Goal: Task Accomplishment & Management: Manage account settings

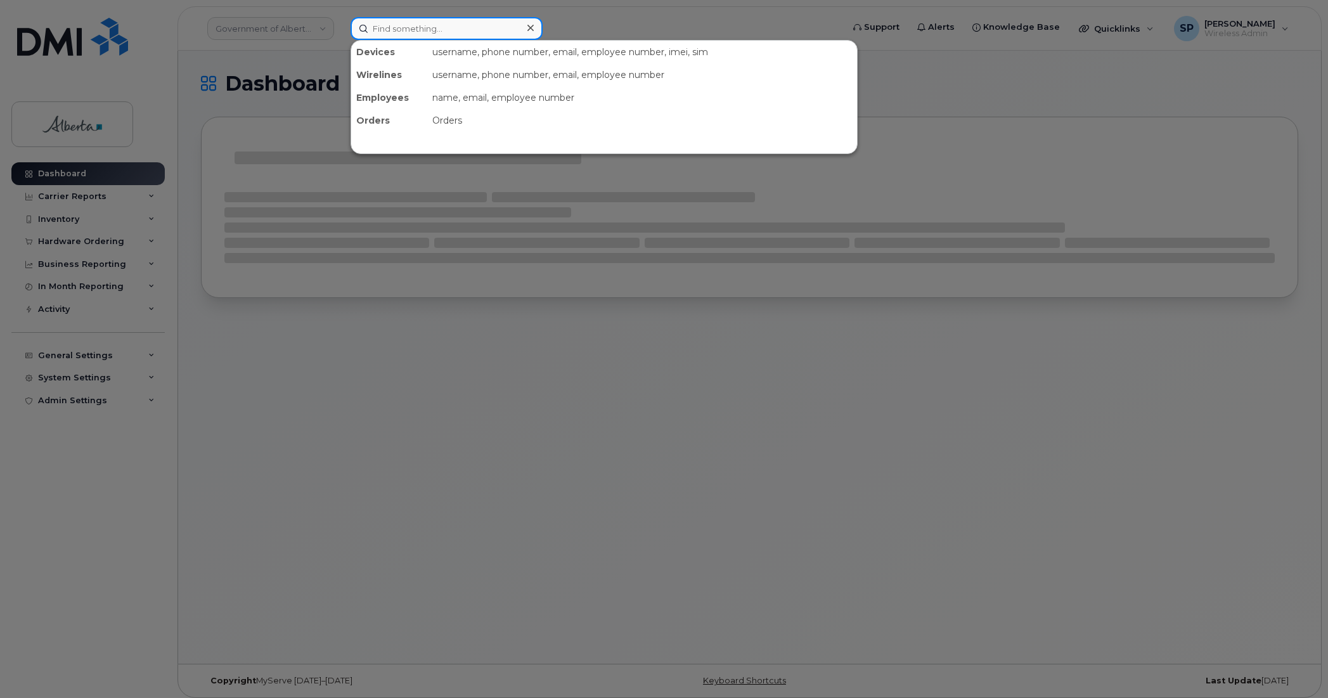
click at [465, 27] on input at bounding box center [446, 28] width 192 height 23
paste input "4035886355"
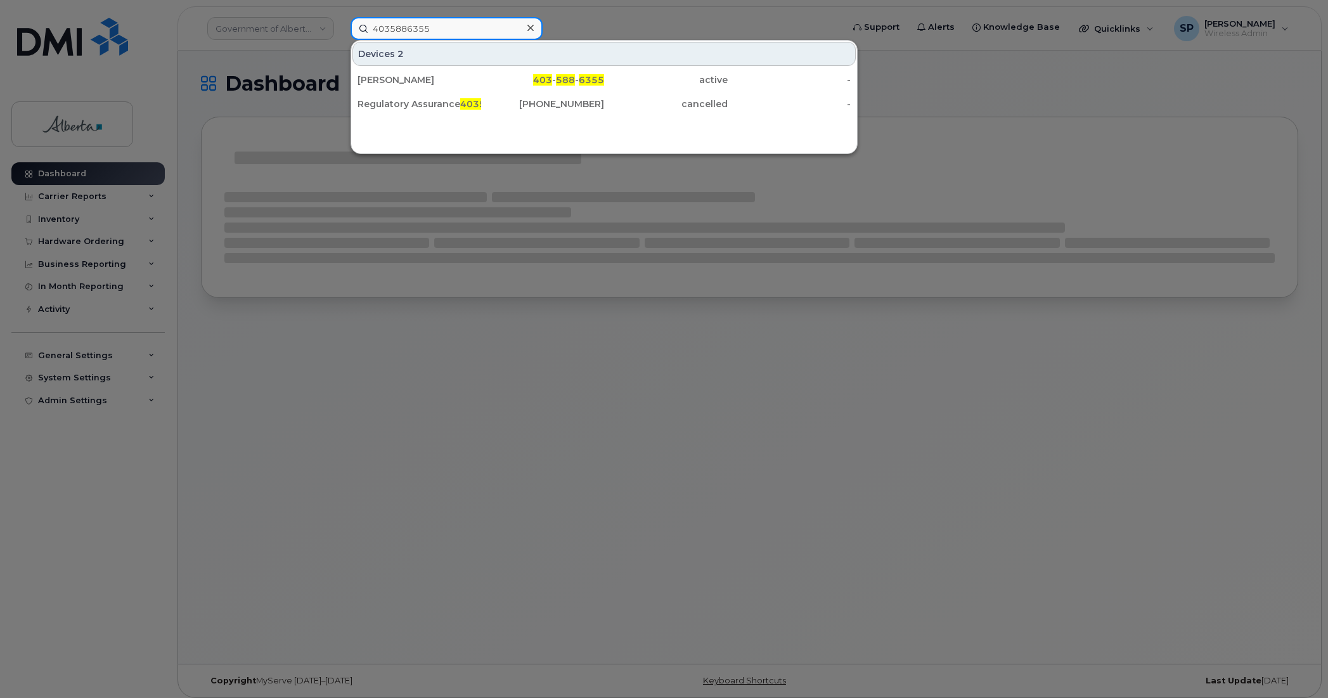
type input "4035886355"
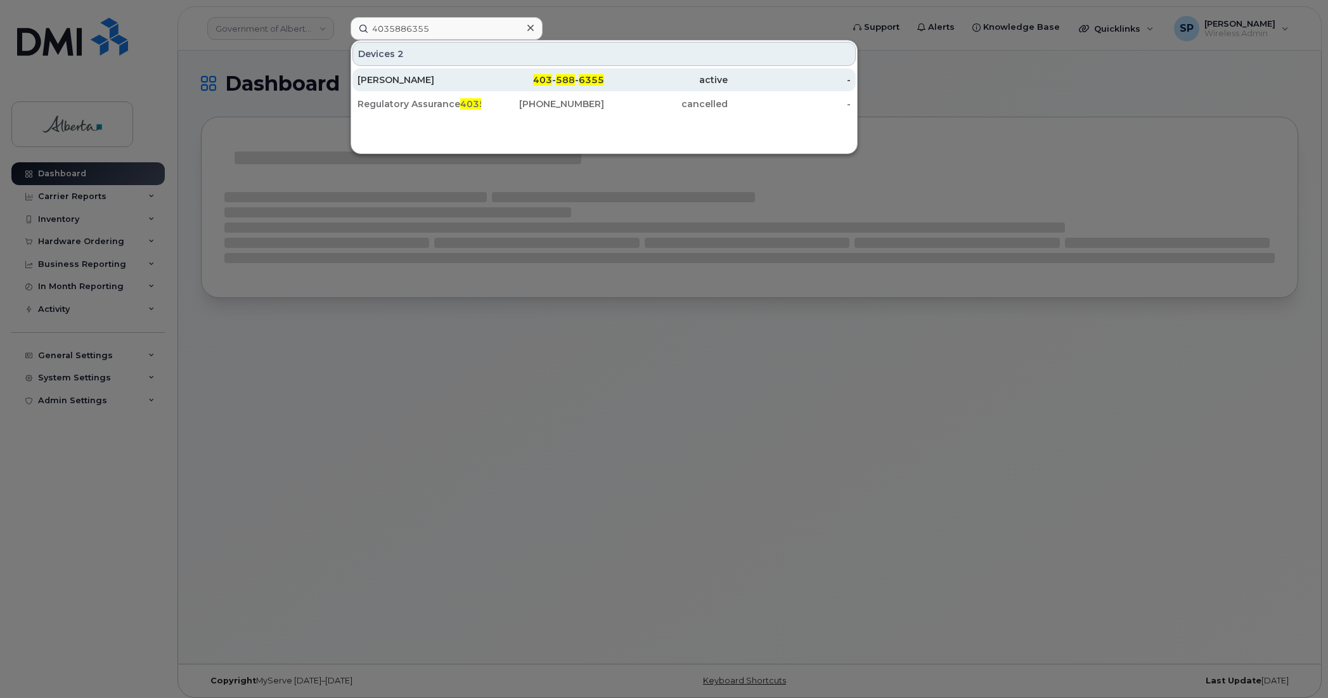
click at [545, 79] on span "403" at bounding box center [542, 79] width 19 height 11
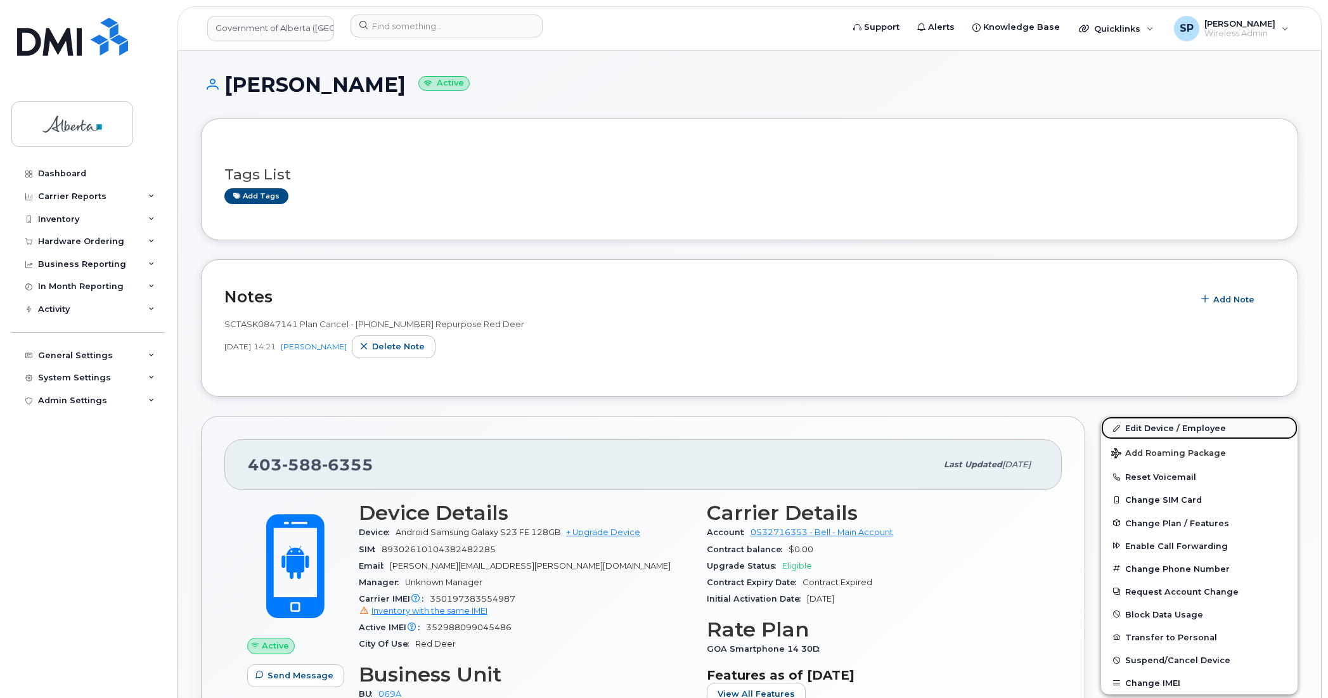
click at [1190, 428] on link "Edit Device / Employee" at bounding box center [1199, 427] width 196 height 23
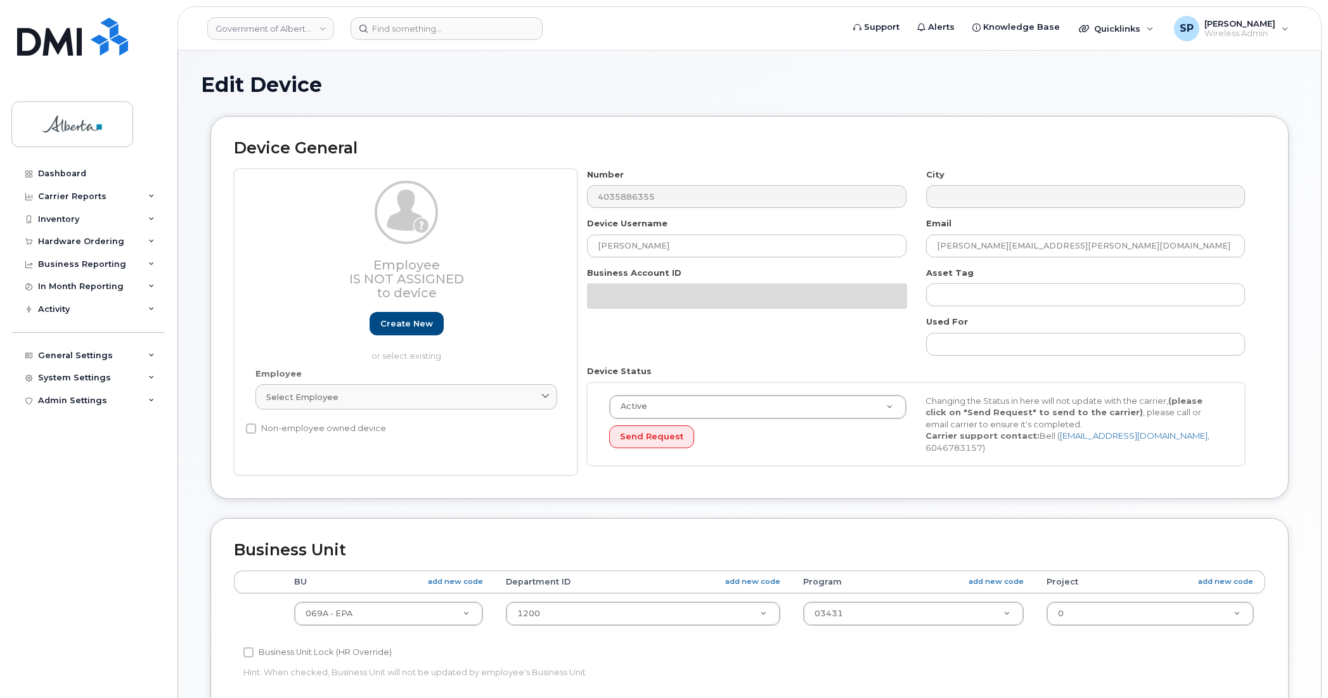
select select "4120331"
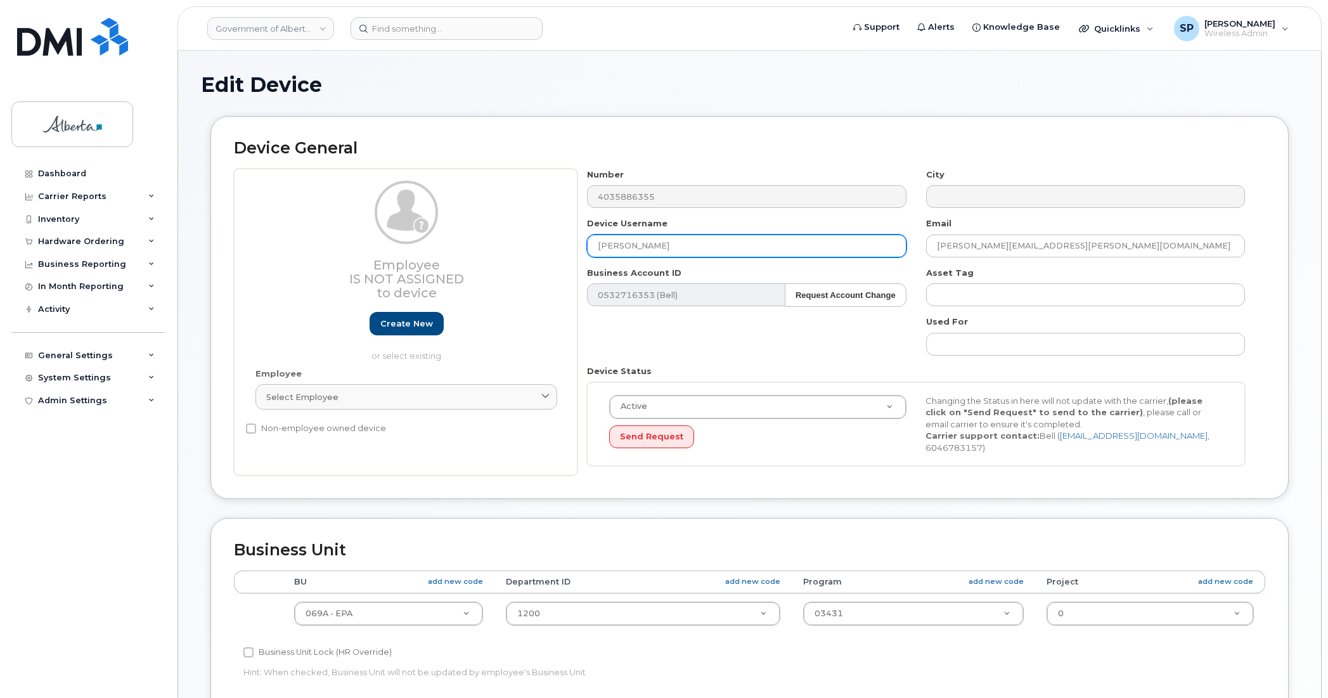
drag, startPoint x: 695, startPoint y: 246, endPoint x: 515, endPoint y: 255, distance: 180.8
click at [515, 255] on div "Employee Is not assigned to device Create new or select existing Employee Selec…" at bounding box center [749, 322] width 1031 height 307
type input "Repurpose Red Deer"
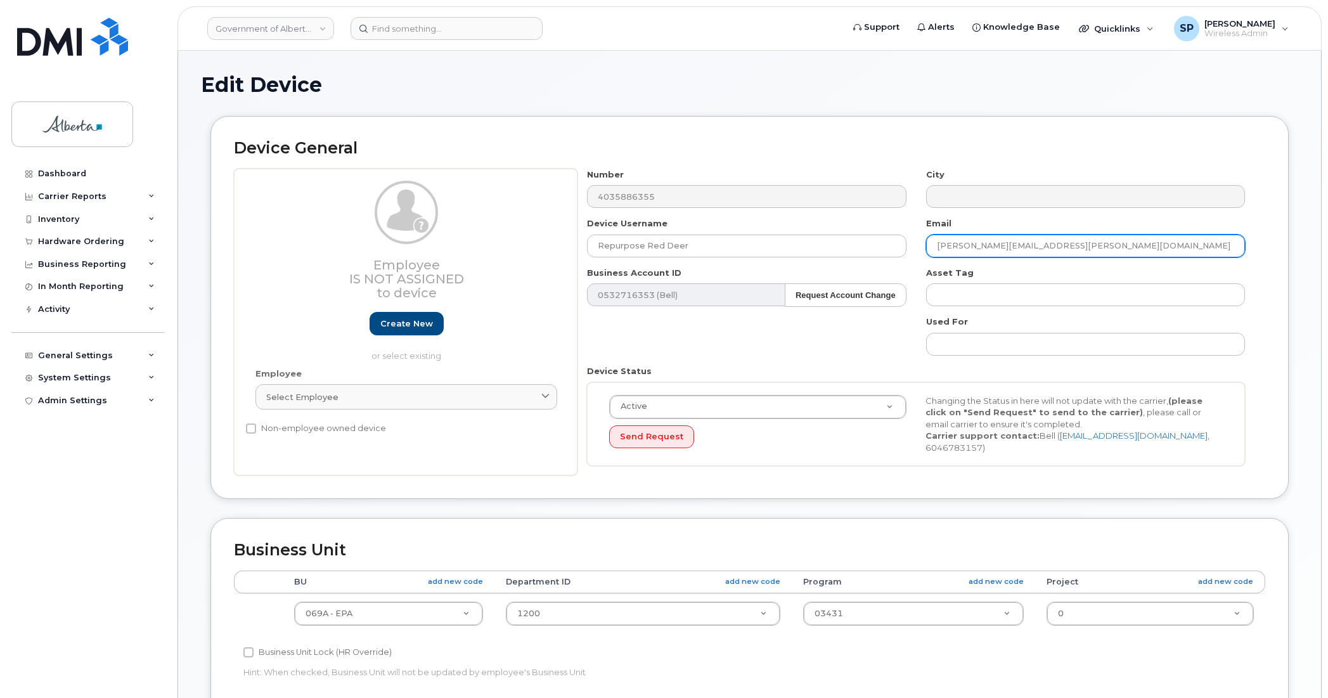
drag, startPoint x: 1063, startPoint y: 247, endPoint x: 907, endPoint y: 252, distance: 156.6
click at [907, 252] on div "Number 4035886355 City Device Username Repurpose Red Deer Email todd.urquhart@g…" at bounding box center [915, 322] width 677 height 307
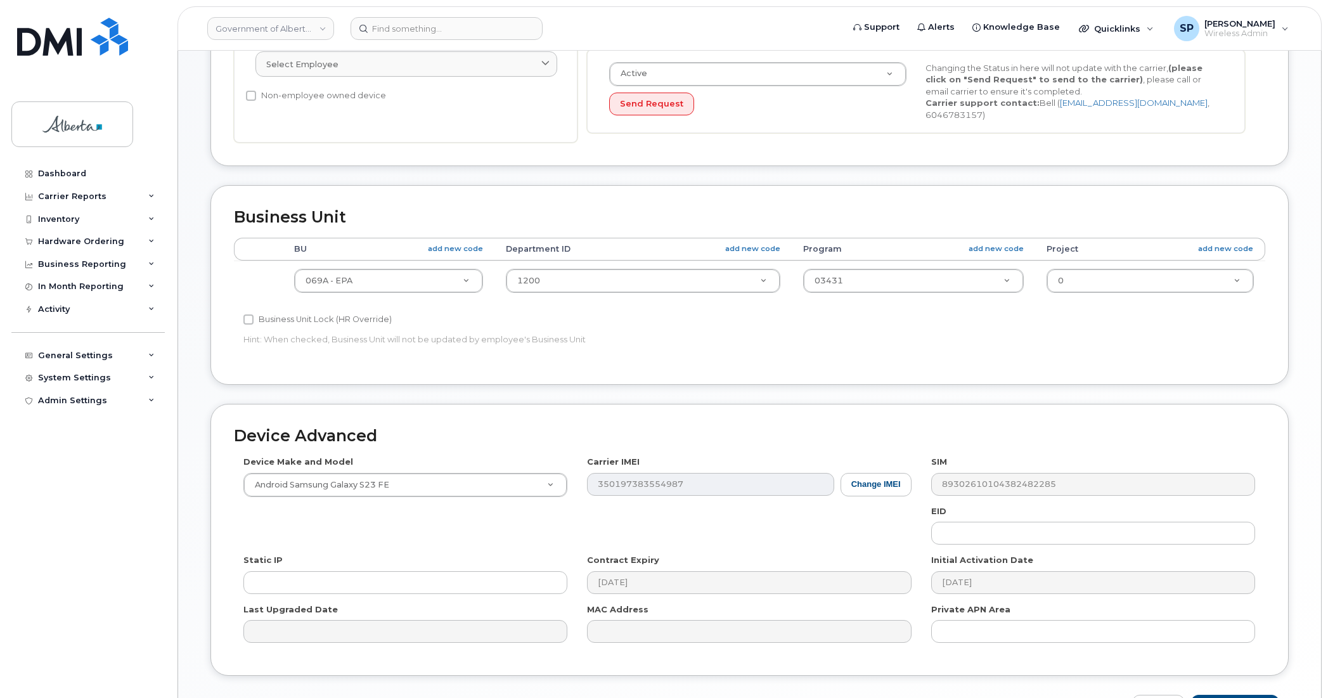
scroll to position [333, 0]
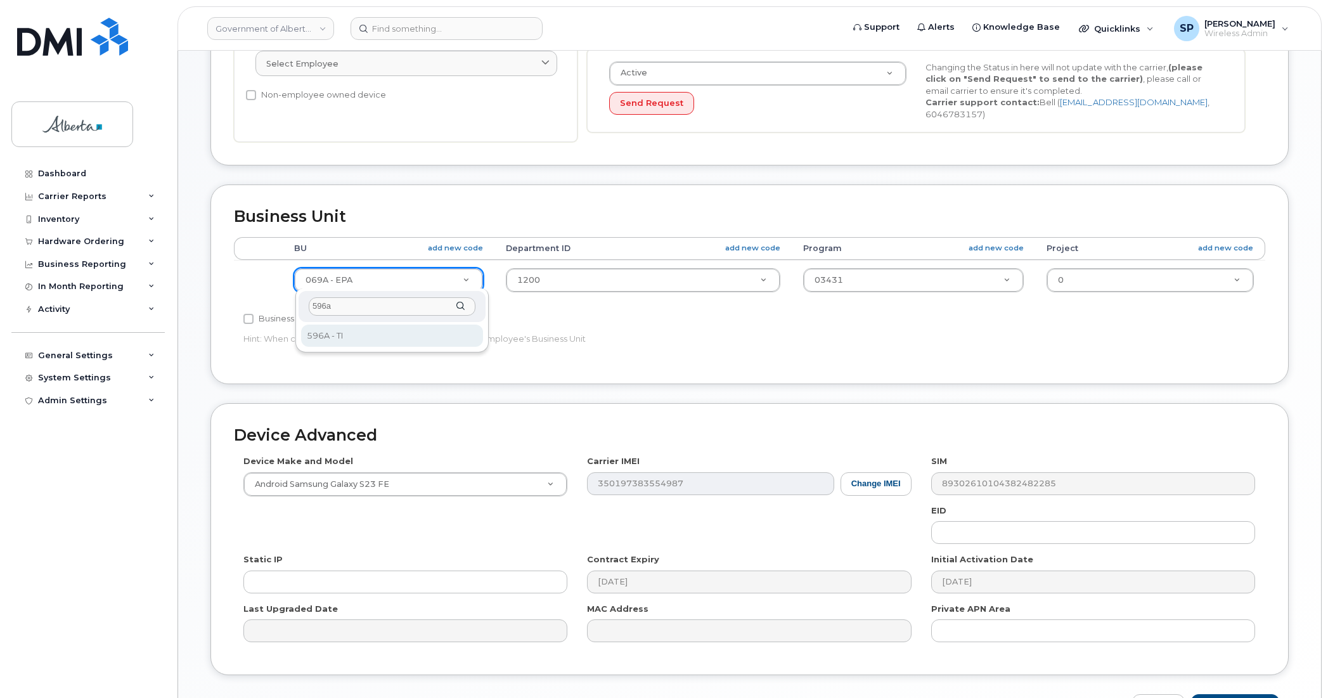
type input "596a"
select select "4797729"
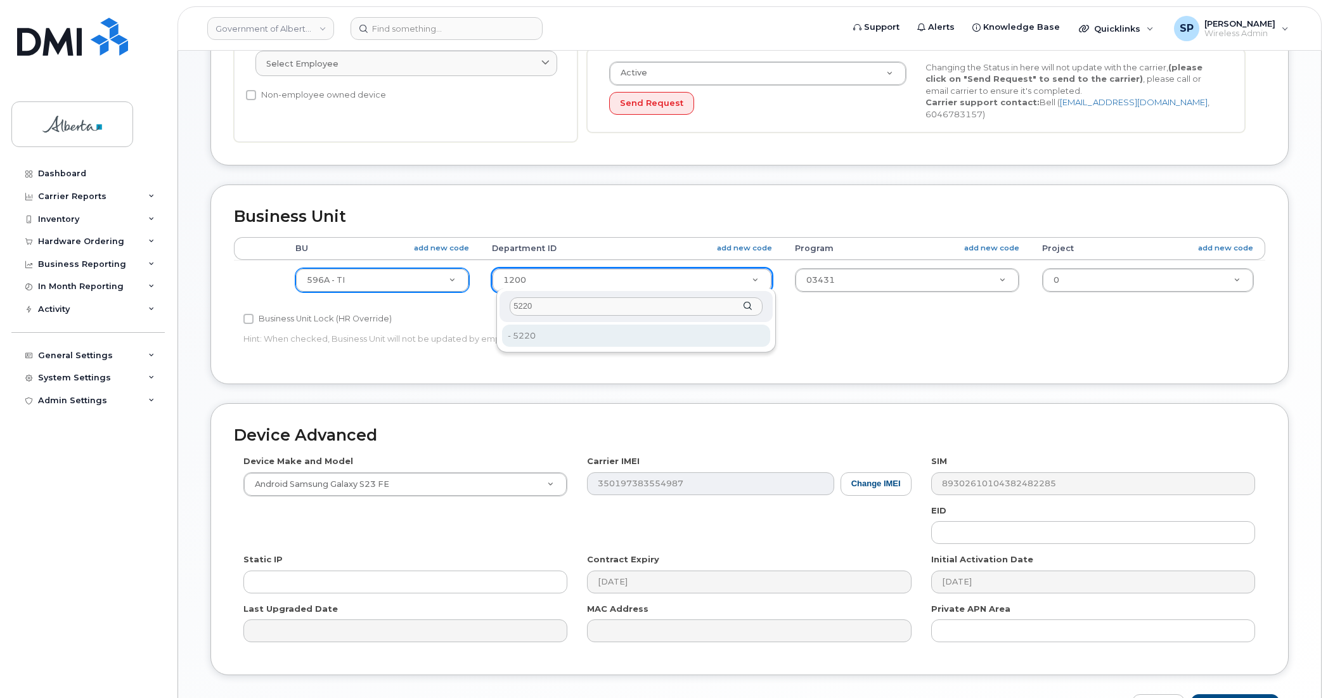
type input "5220"
type input "4802987"
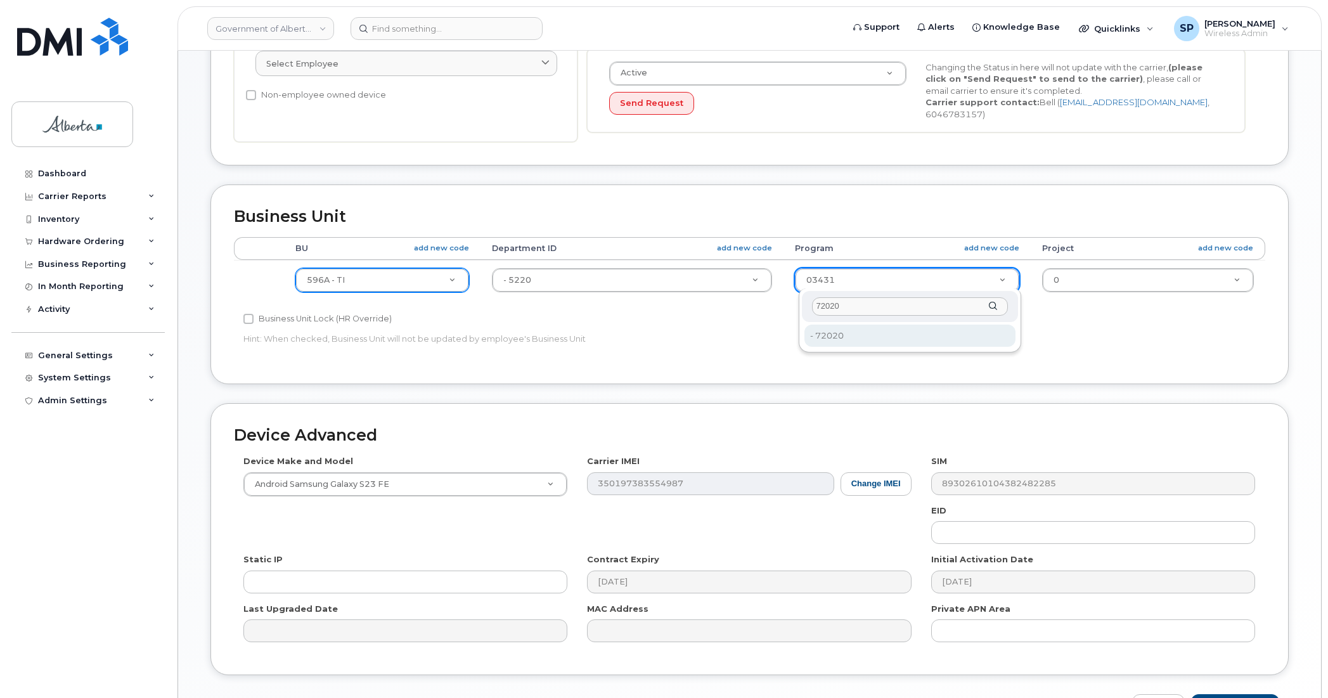
type input "72020"
type input "4803008"
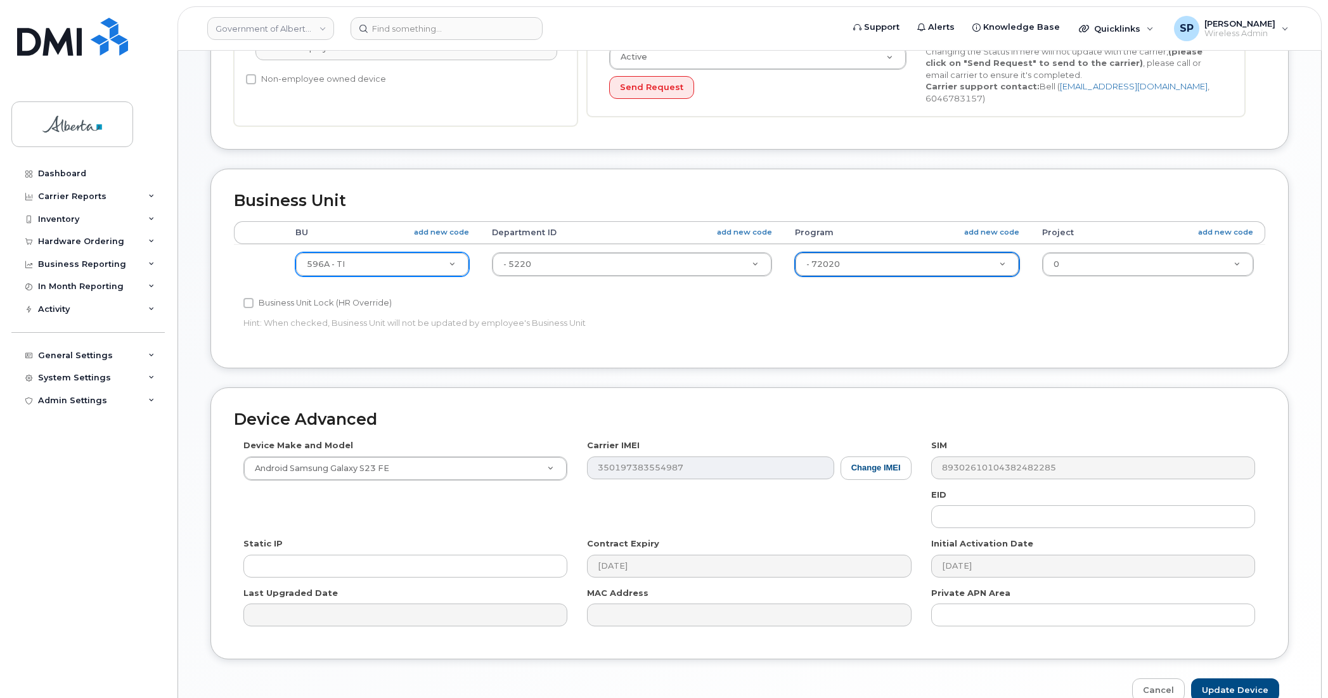
scroll to position [414, 0]
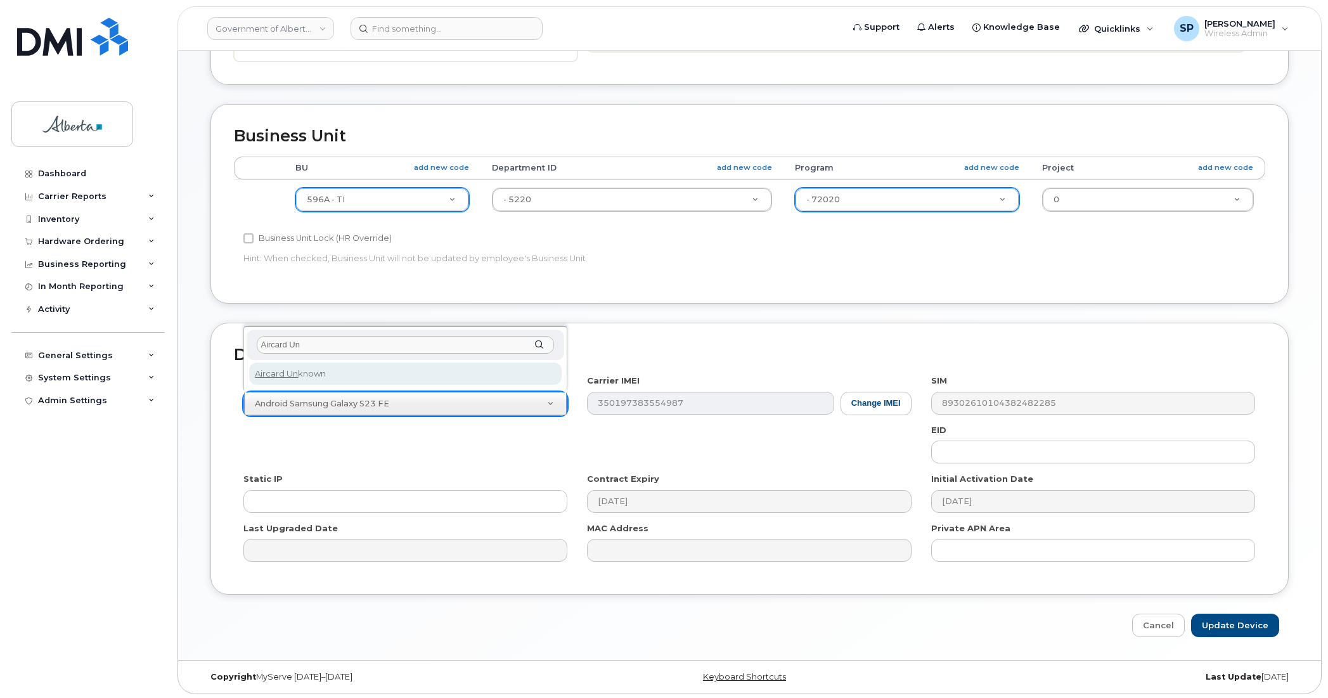
type input "Aircard Un"
select select "971"
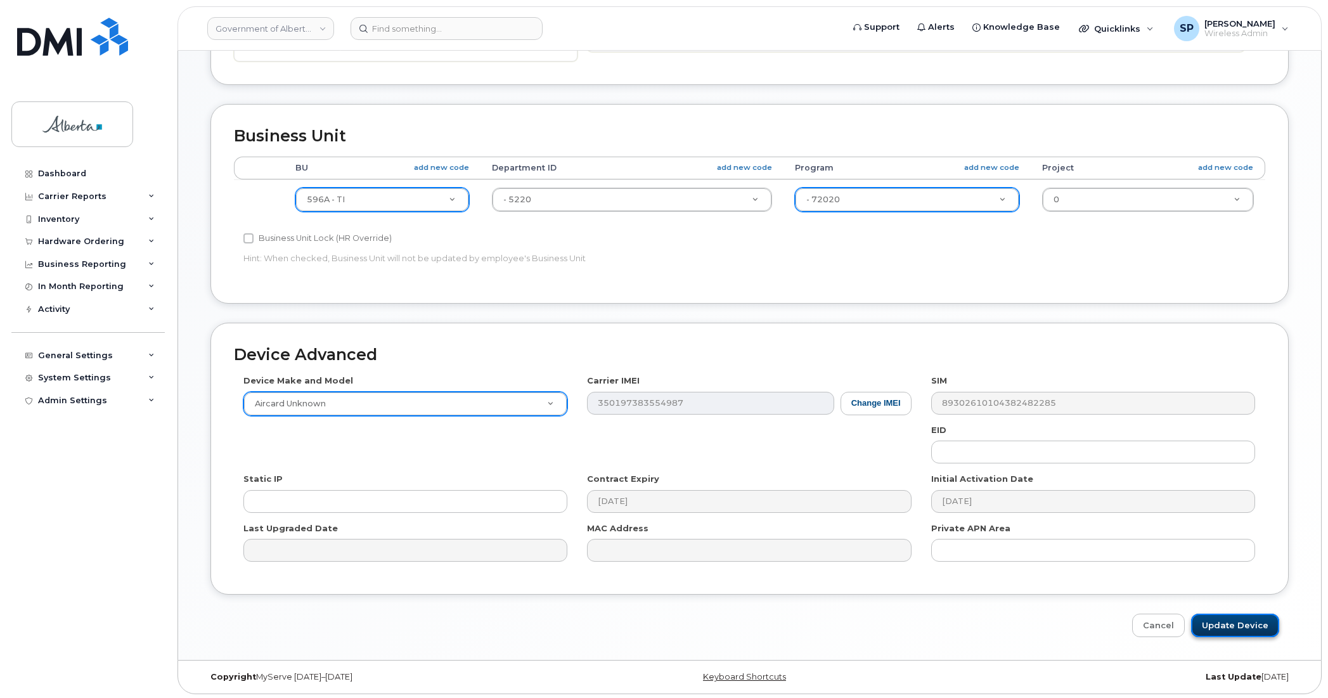
click at [1224, 628] on input "Update Device" at bounding box center [1235, 624] width 88 height 23
type input "Saving..."
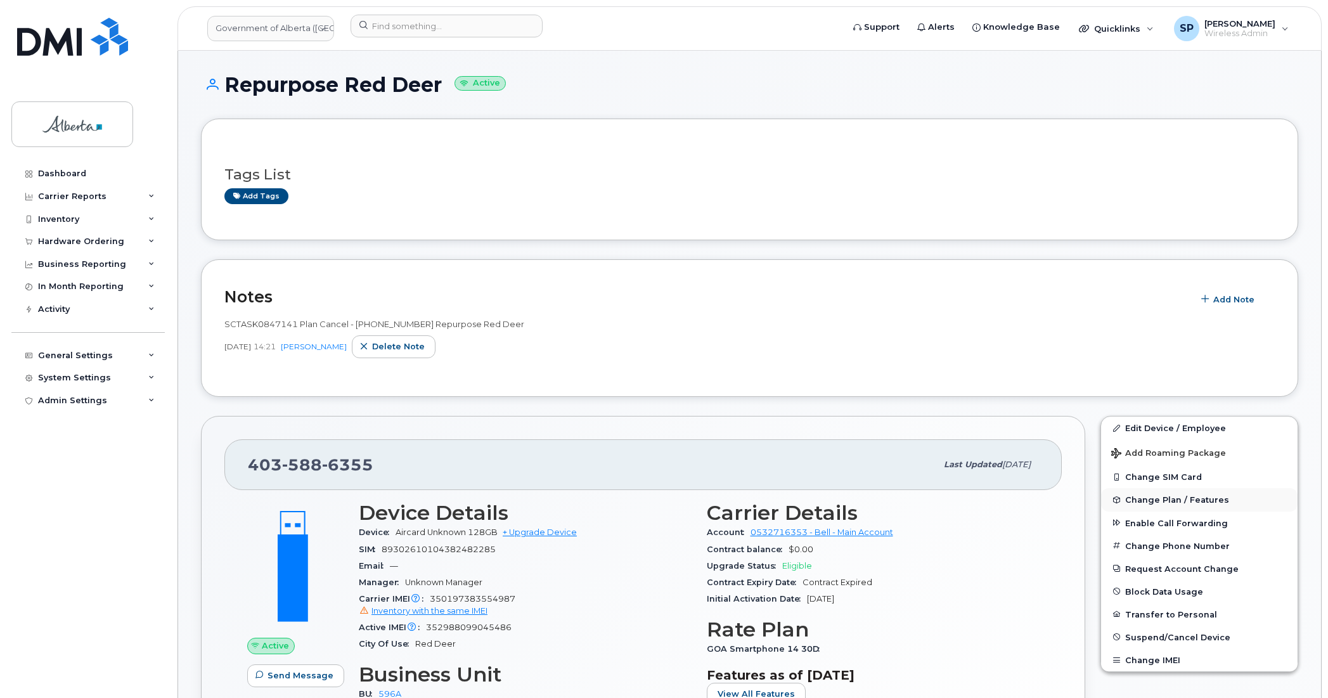
click at [1167, 503] on span "Change Plan / Features" at bounding box center [1177, 500] width 104 height 10
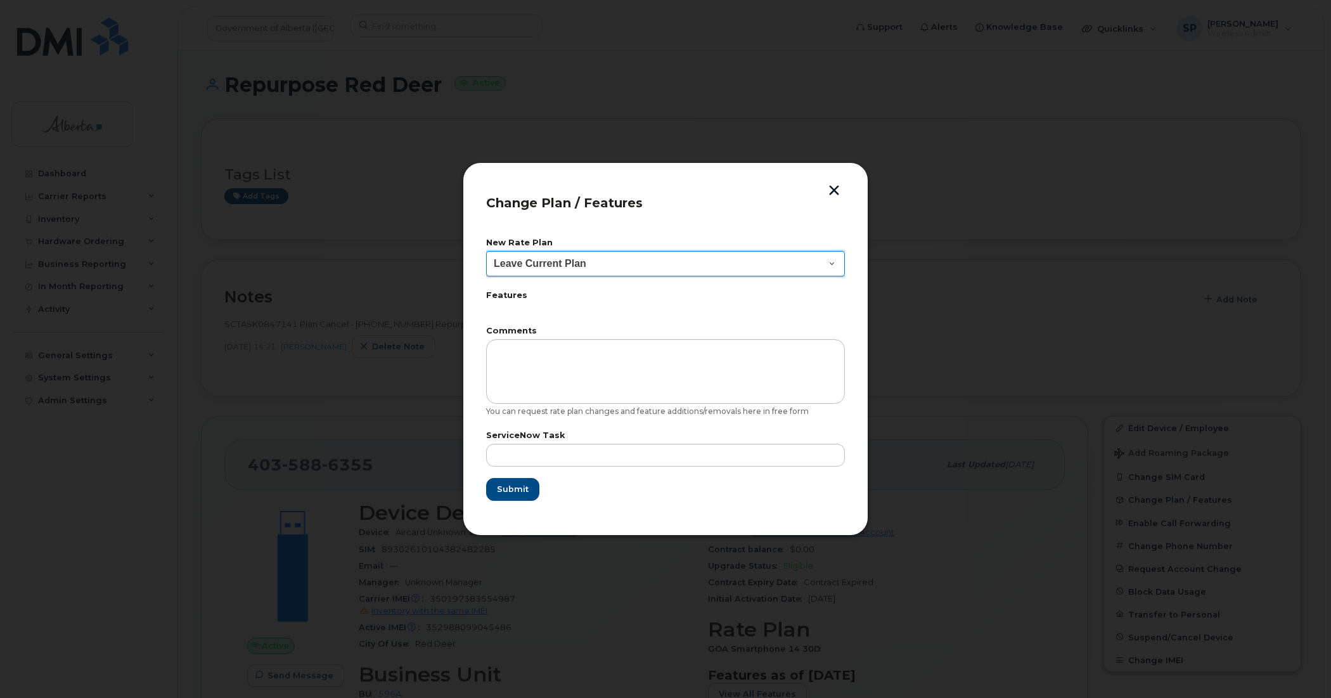
click at [528, 264] on select "Leave Current Plan GOA Data plan 9 30 d GOA–Unlimited Data Plan 9" at bounding box center [665, 263] width 359 height 25
select select "1790211"
click at [486, 251] on select "Leave Current Plan GOA Data plan 9 30 d GOA–Unlimited Data Plan 9" at bounding box center [665, 263] width 359 height 25
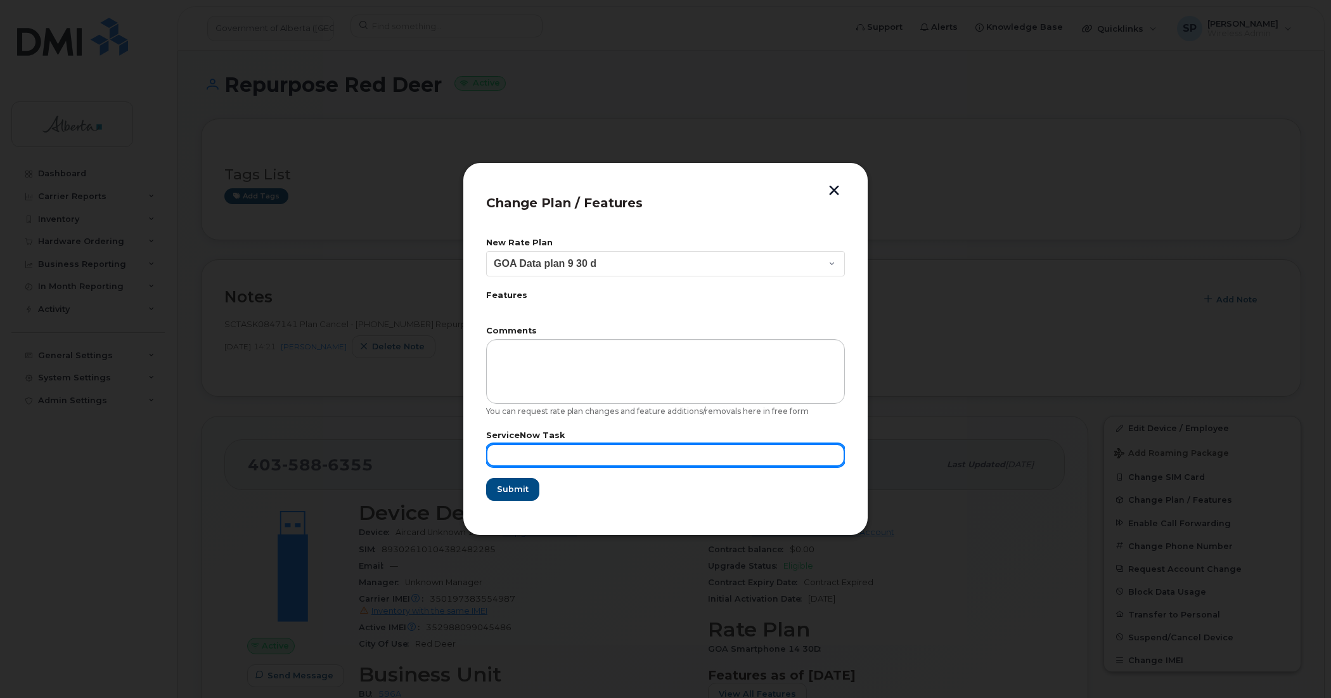
click at [558, 447] on input "text" at bounding box center [665, 455] width 359 height 23
paste input "SCTASK0847141"
type input "SCTASK0847141"
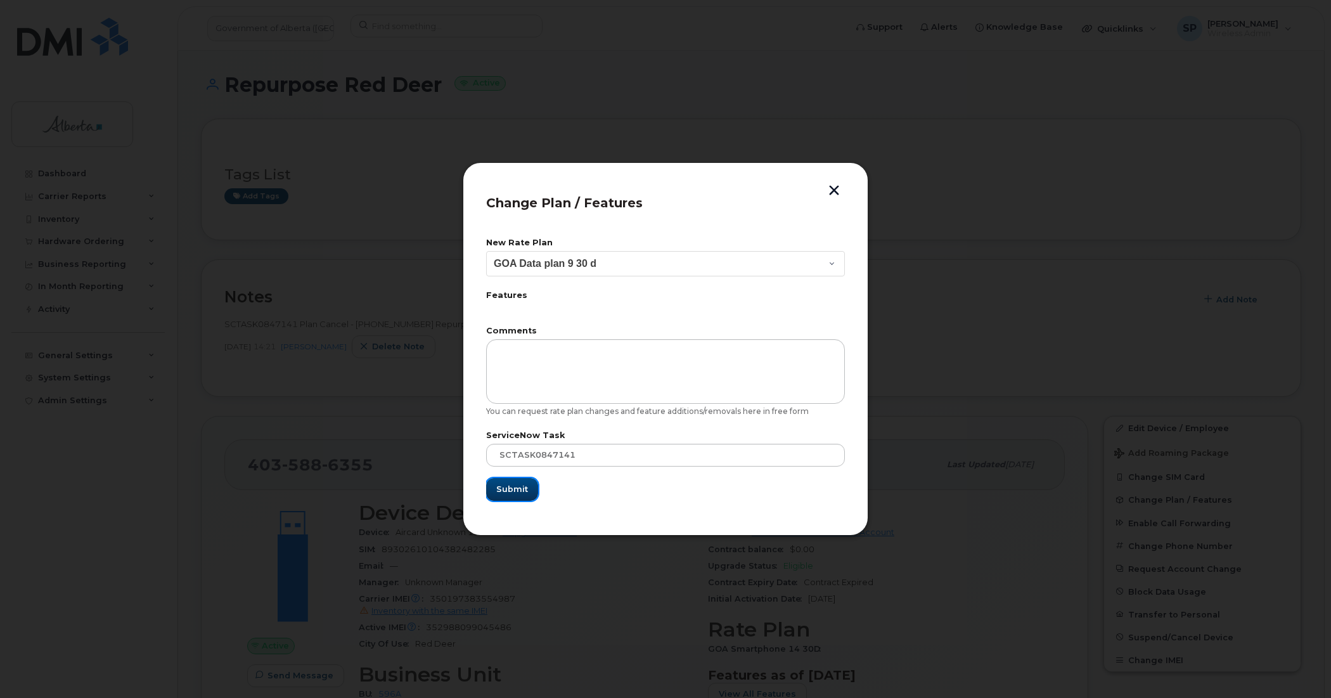
click at [508, 489] on span "Submit" at bounding box center [512, 489] width 32 height 12
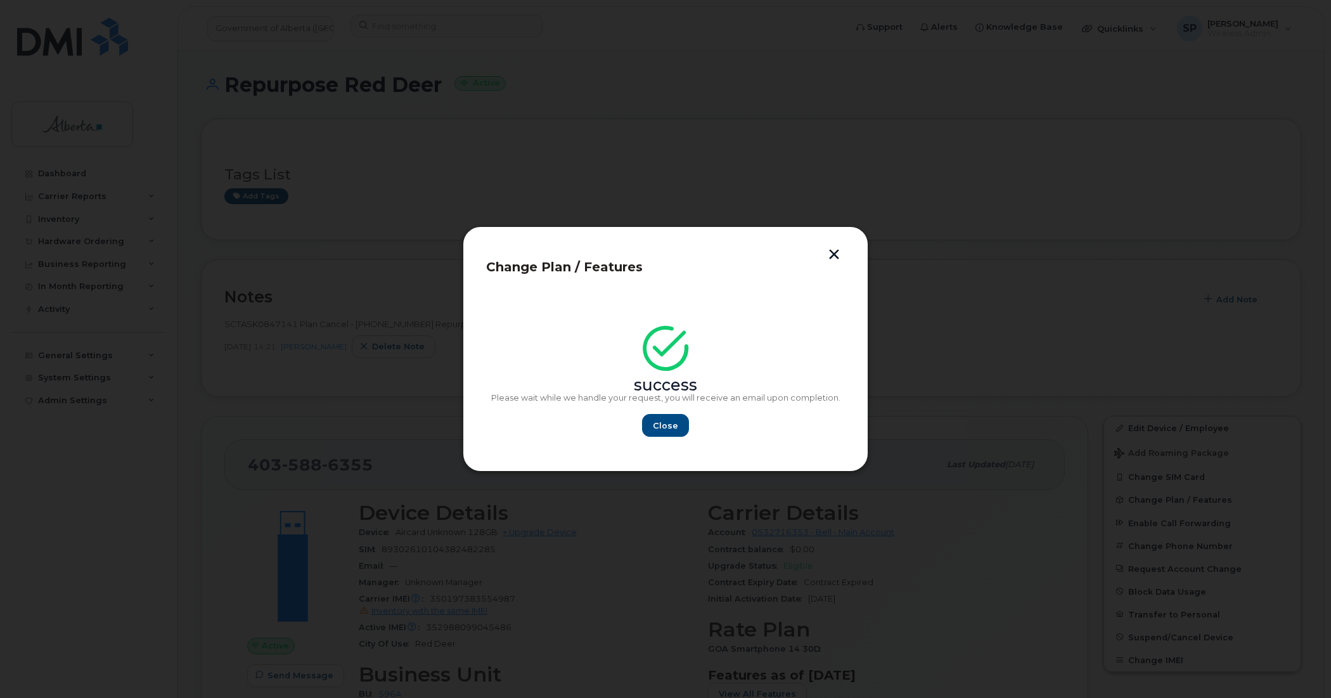
click at [667, 439] on div "success Please wait while we handle your request, you will receive an email upo…" at bounding box center [665, 370] width 359 height 157
click at [664, 428] on span "Close" at bounding box center [665, 426] width 25 height 12
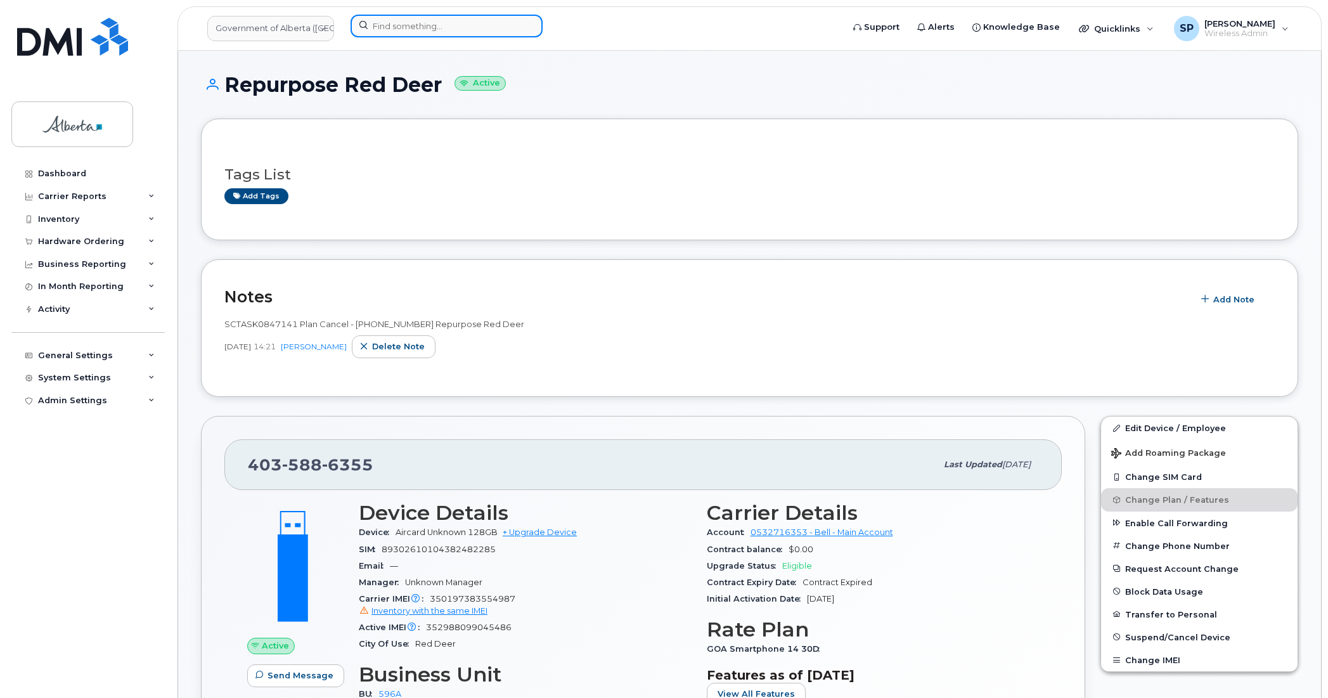
click at [416, 21] on input at bounding box center [446, 26] width 192 height 23
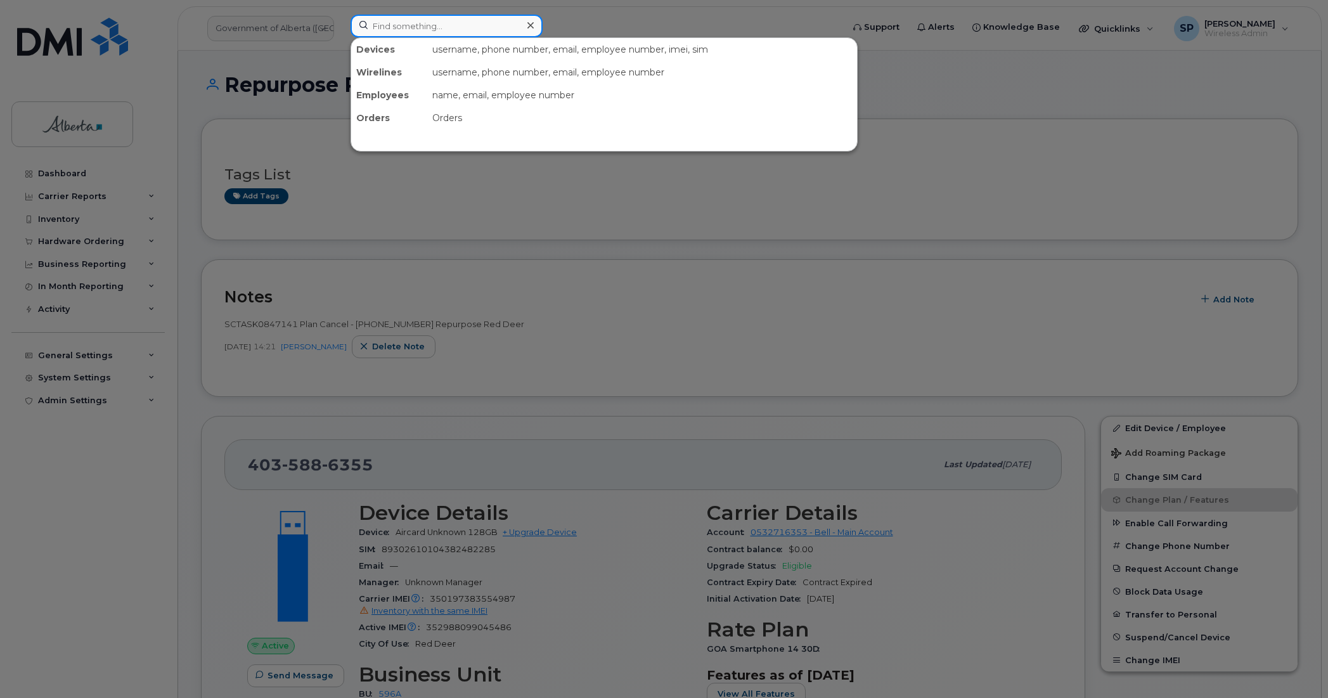
paste input "4033314848"
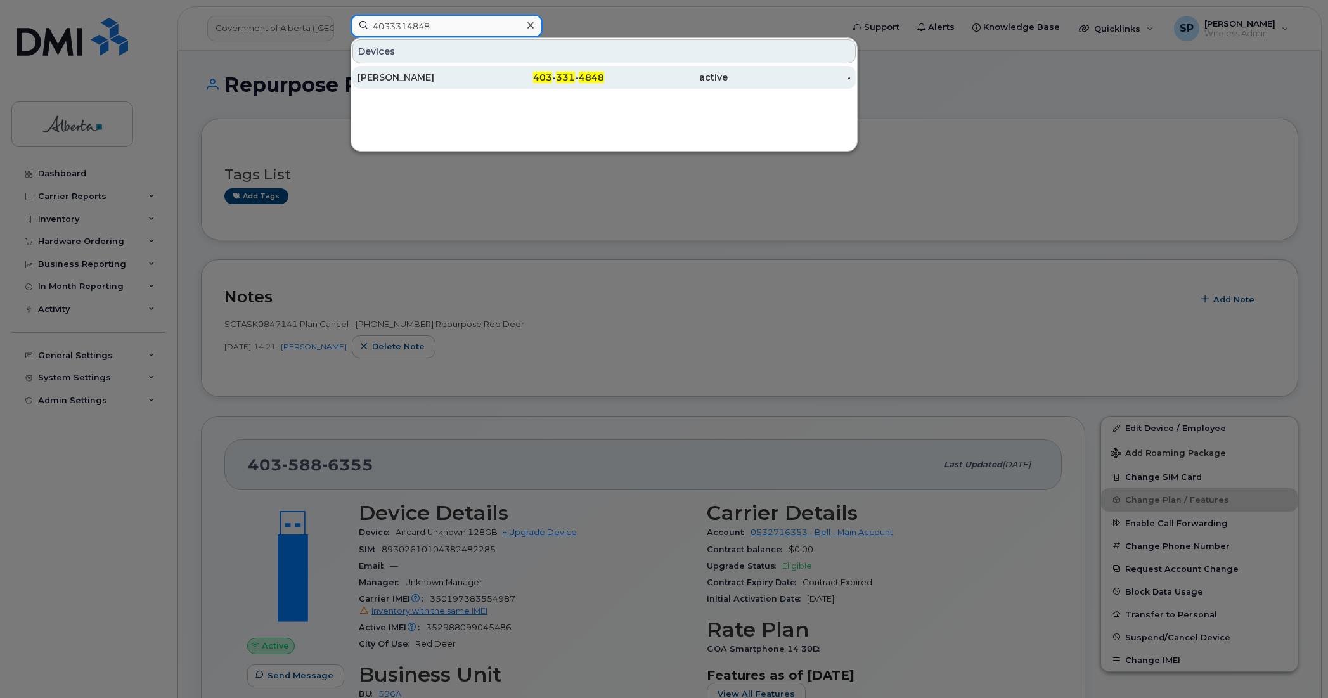
type input "4033314848"
click at [420, 80] on div "[PERSON_NAME]" at bounding box center [419, 77] width 124 height 13
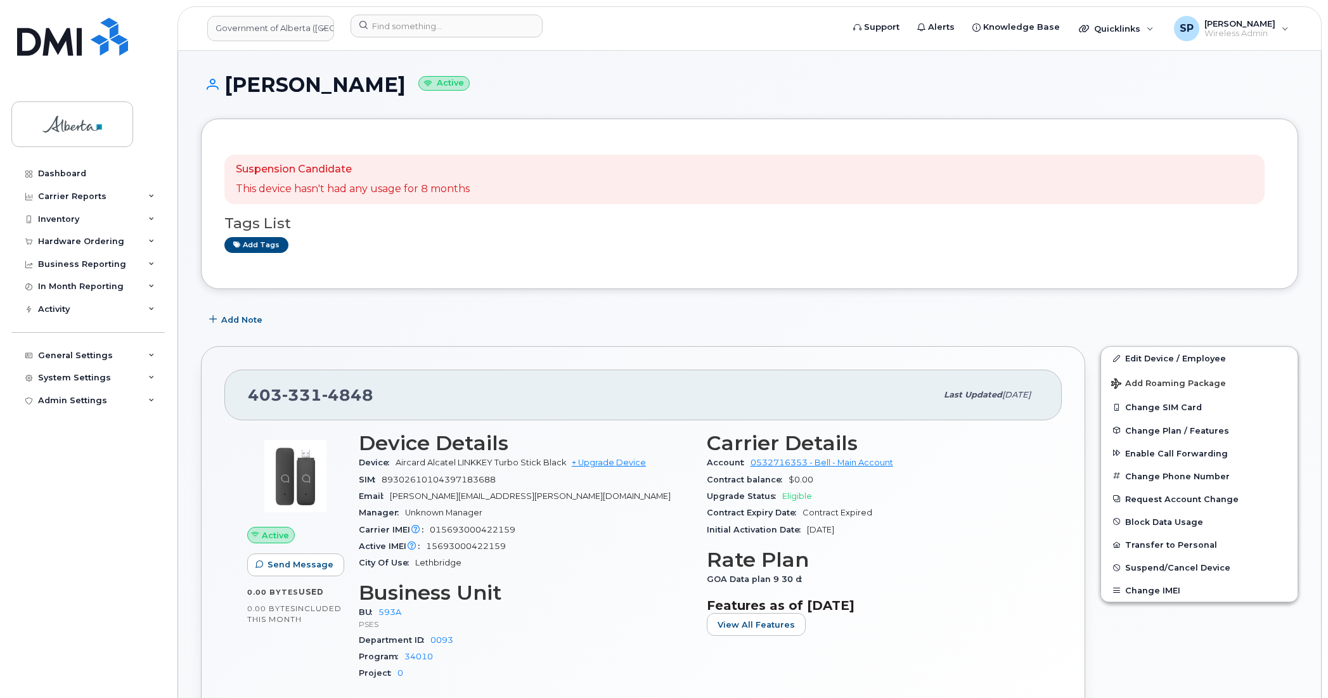
click at [45, 474] on div "Dashboard Carrier Reports Monthly Billing Data Daily Data Pooling Data Behavior…" at bounding box center [89, 420] width 157 height 517
click at [1167, 359] on link "Edit Device / Employee" at bounding box center [1199, 358] width 196 height 23
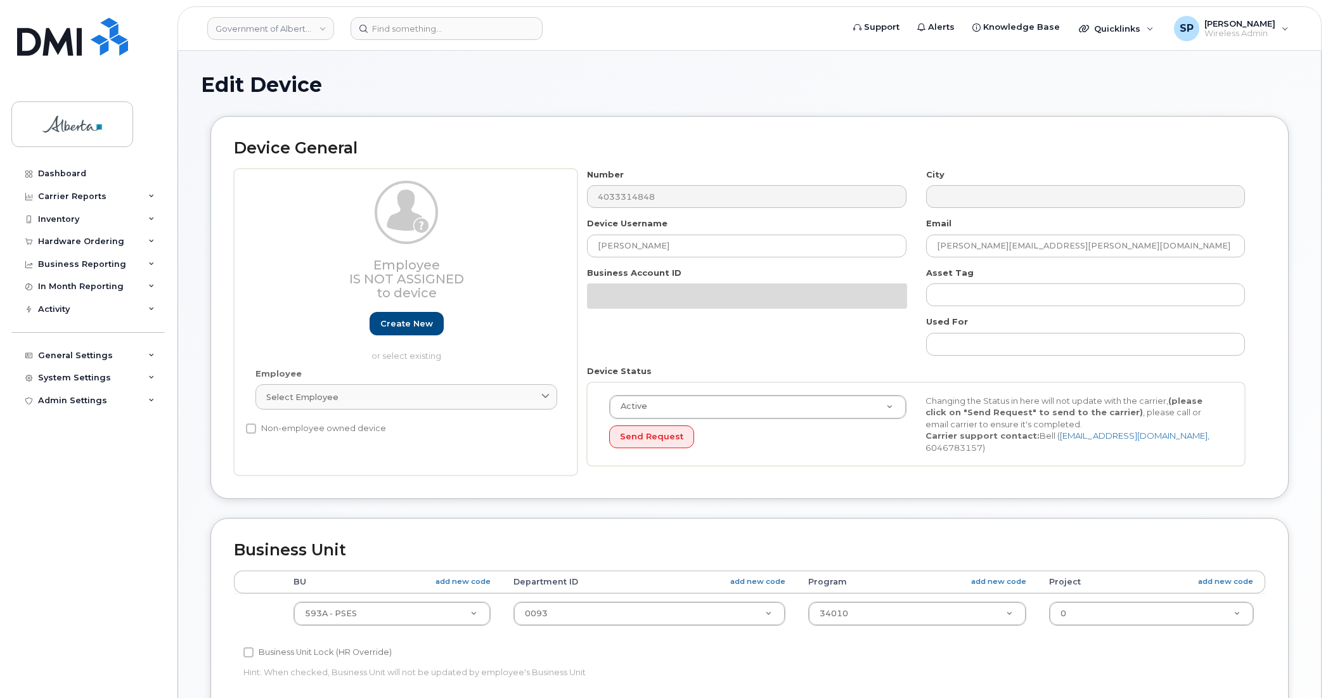
select select "4797682"
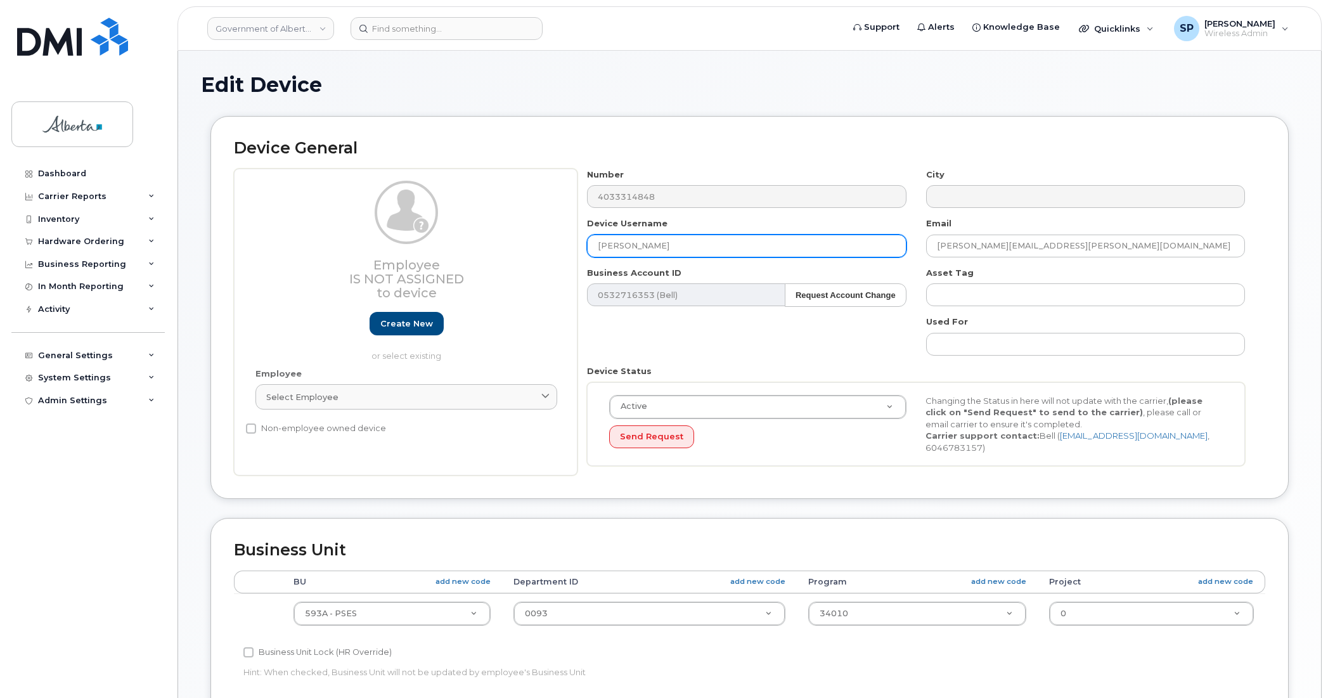
drag, startPoint x: 678, startPoint y: 242, endPoint x: 537, endPoint y: 252, distance: 141.1
click at [537, 252] on div "Employee Is not assigned to device Create new or select existing Employee Selec…" at bounding box center [749, 322] width 1031 height 307
type input "Repurpose Lethbridge"
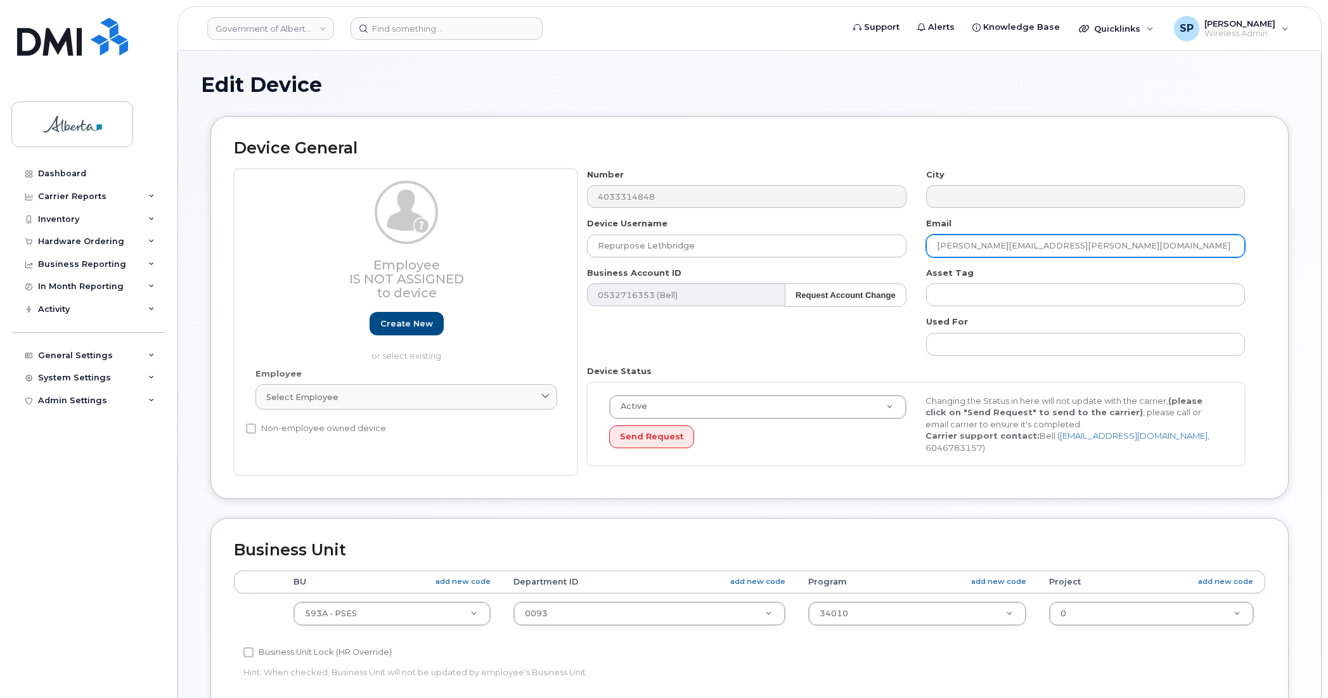
drag, startPoint x: 1070, startPoint y: 247, endPoint x: 888, endPoint y: 258, distance: 182.2
click at [888, 258] on div "Number 4033314848 City Device Username Repurpose [PERSON_NAME] Email [PERSON_NA…" at bounding box center [915, 322] width 677 height 307
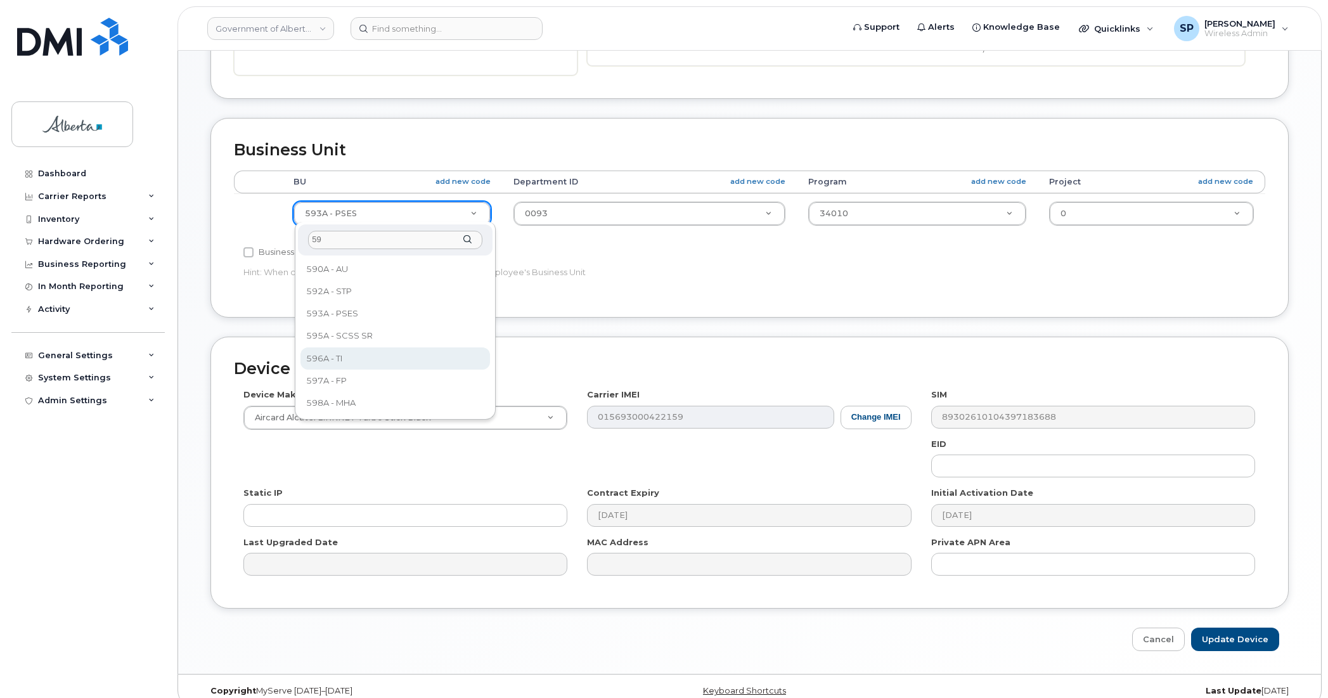
type input "59"
select select "4797729"
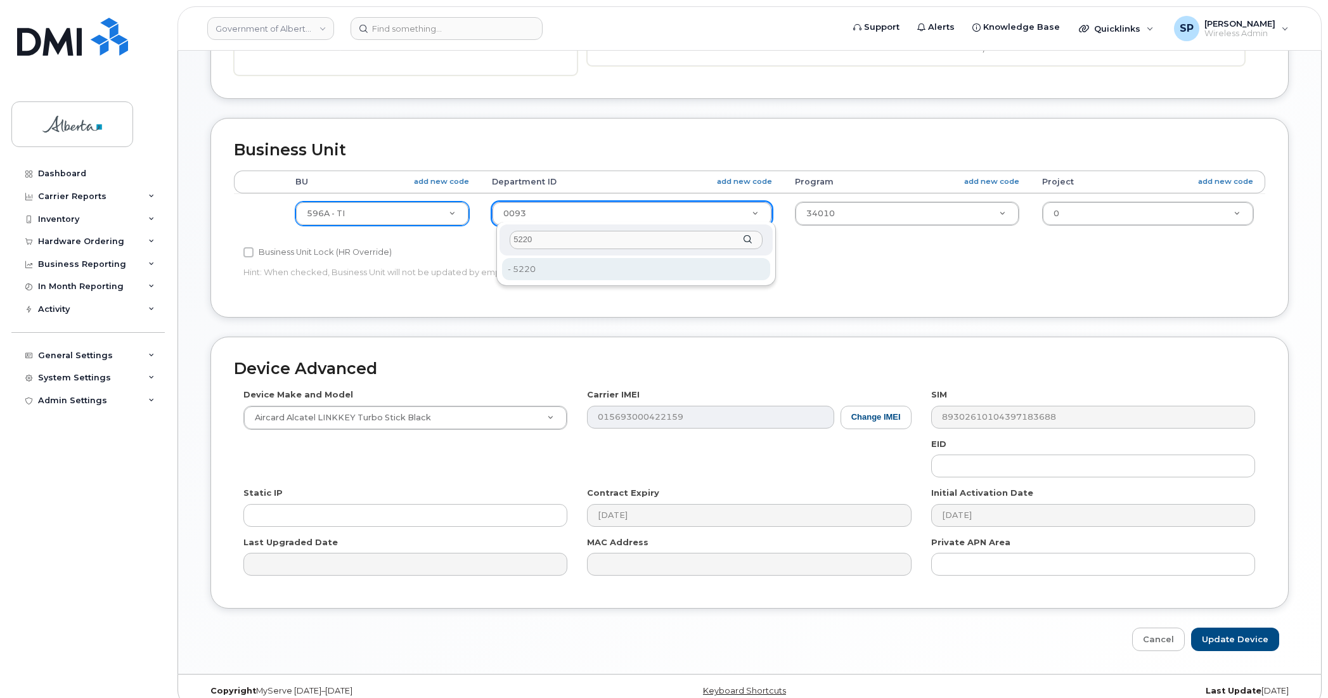
type input "5220"
type input "4802987"
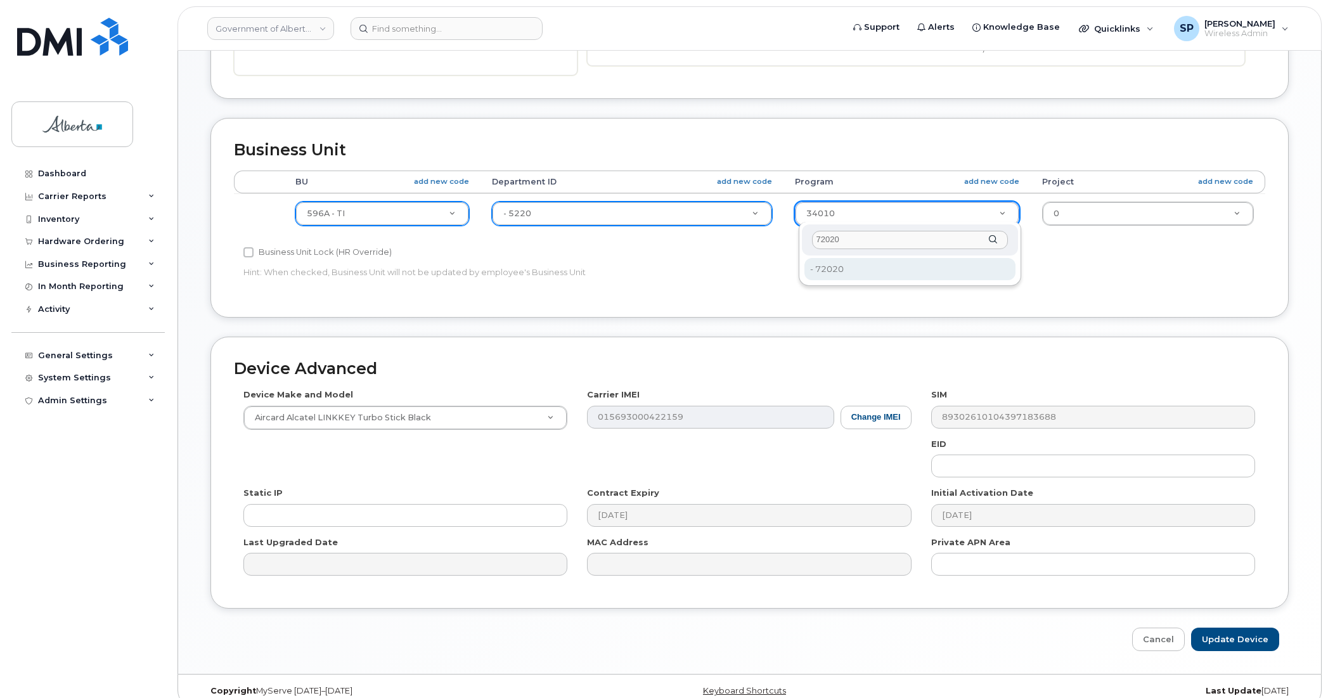
type input "72020"
type input "4803008"
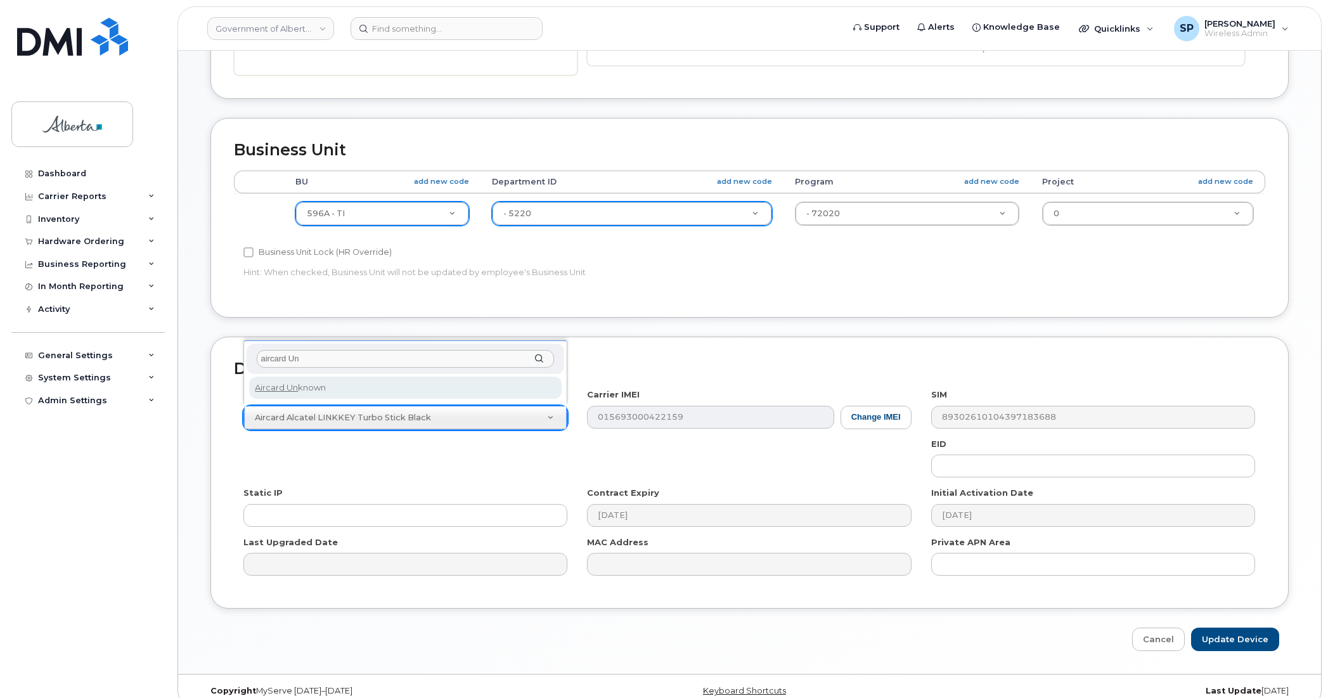
type input "aircard Un"
drag, startPoint x: 397, startPoint y: 385, endPoint x: 635, endPoint y: 410, distance: 239.6
select select "971"
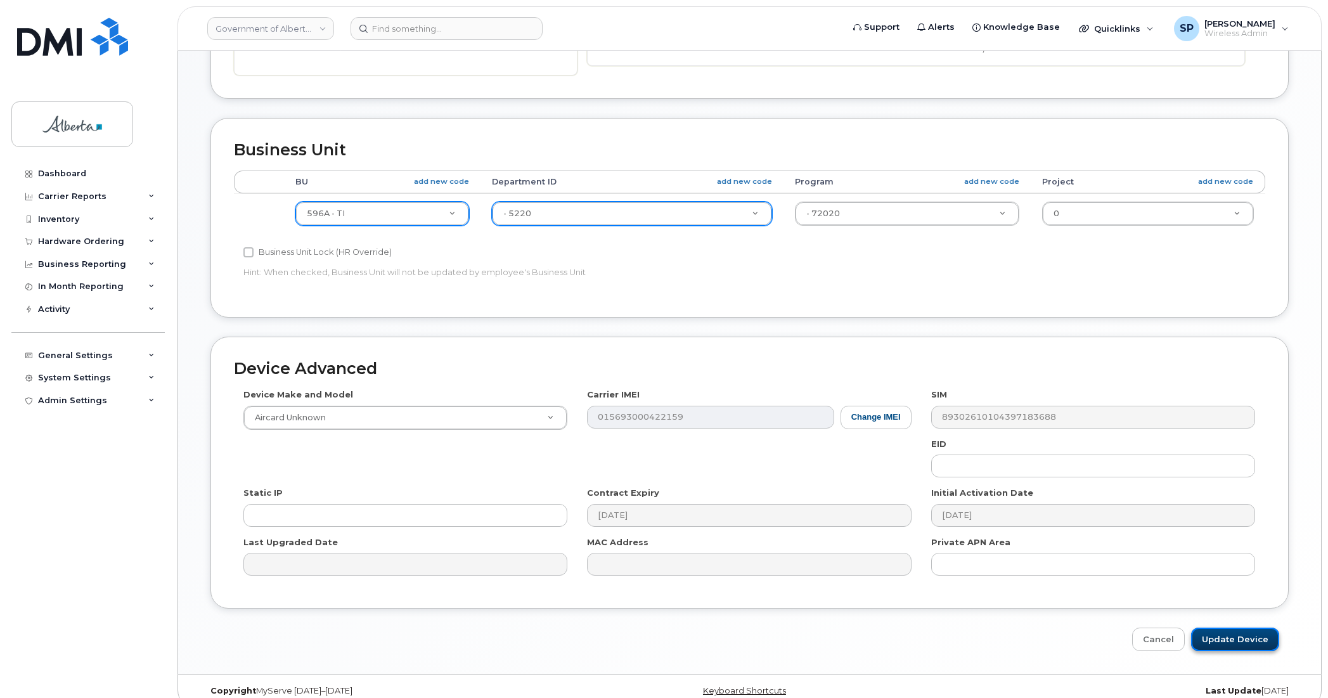
click at [1253, 638] on input "Update Device" at bounding box center [1235, 638] width 88 height 23
type input "Saving..."
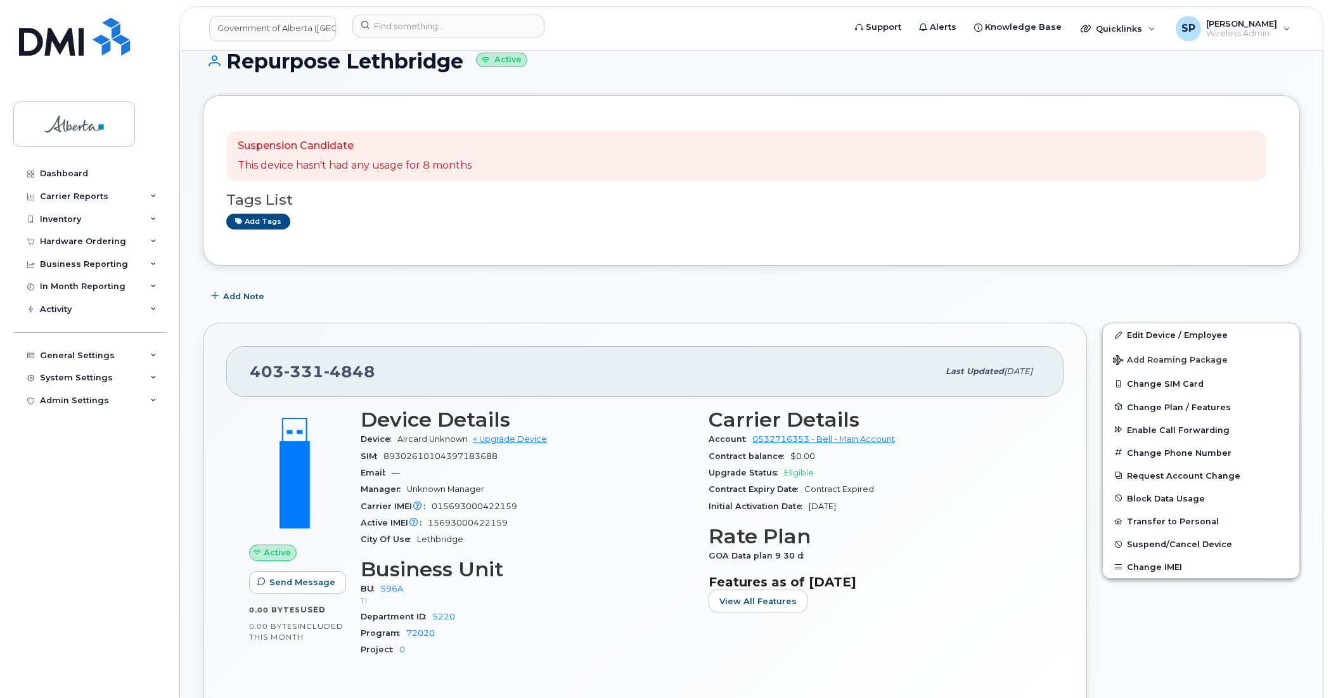
scroll to position [44, 0]
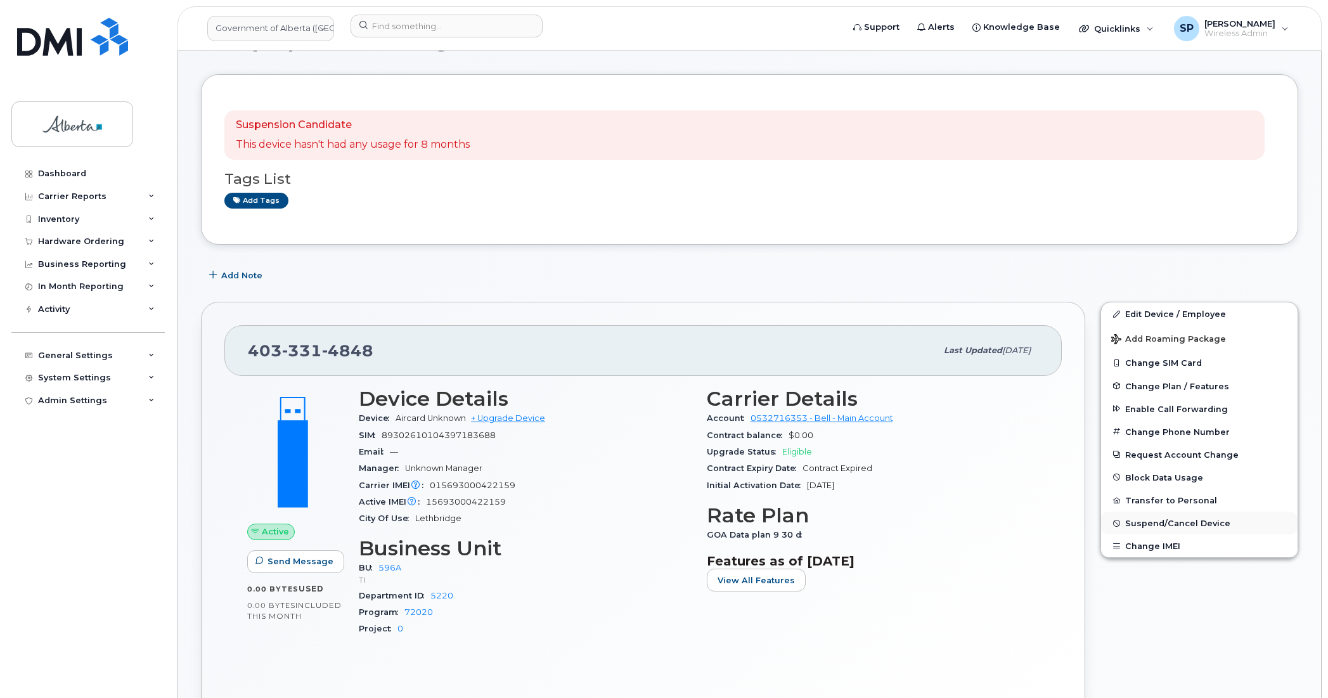
click at [1160, 524] on span "Suspend/Cancel Device" at bounding box center [1177, 523] width 105 height 10
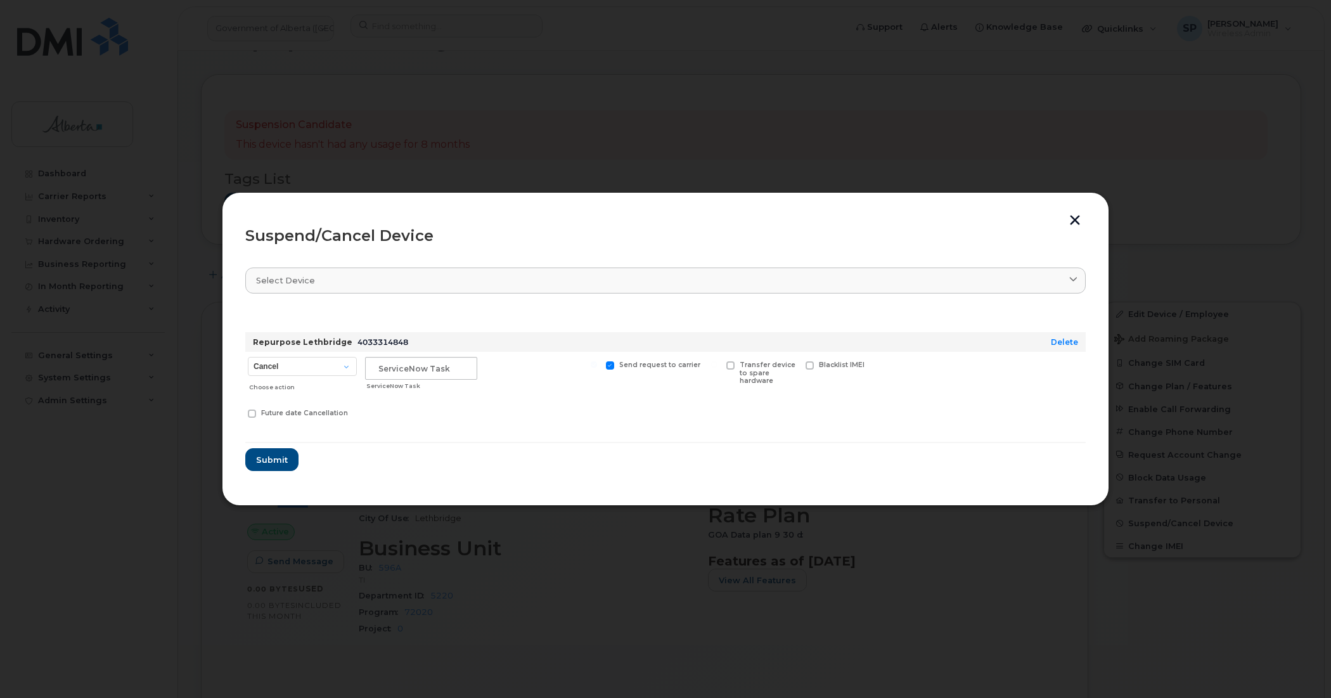
click at [1072, 217] on button "button" at bounding box center [1074, 221] width 19 height 13
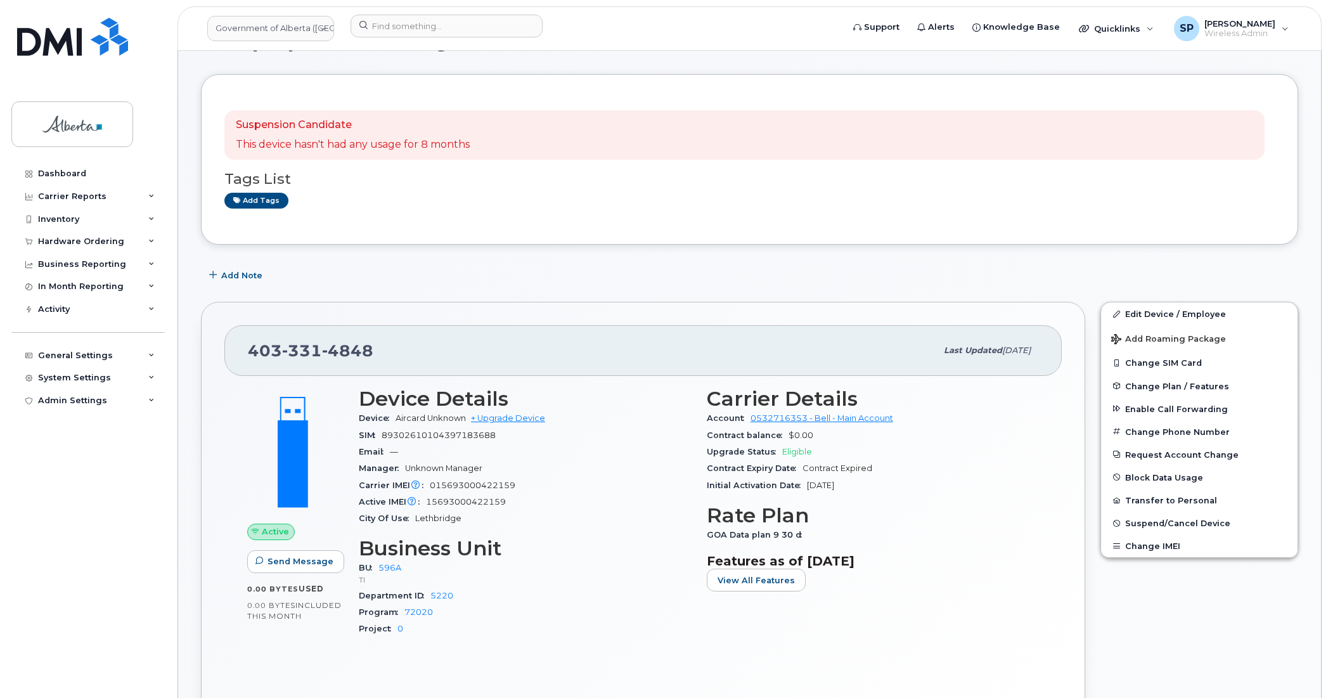
click at [1183, 273] on div "Add Note" at bounding box center [749, 275] width 1097 height 23
click at [1160, 524] on span "Suspend/Cancel Device" at bounding box center [1177, 523] width 105 height 10
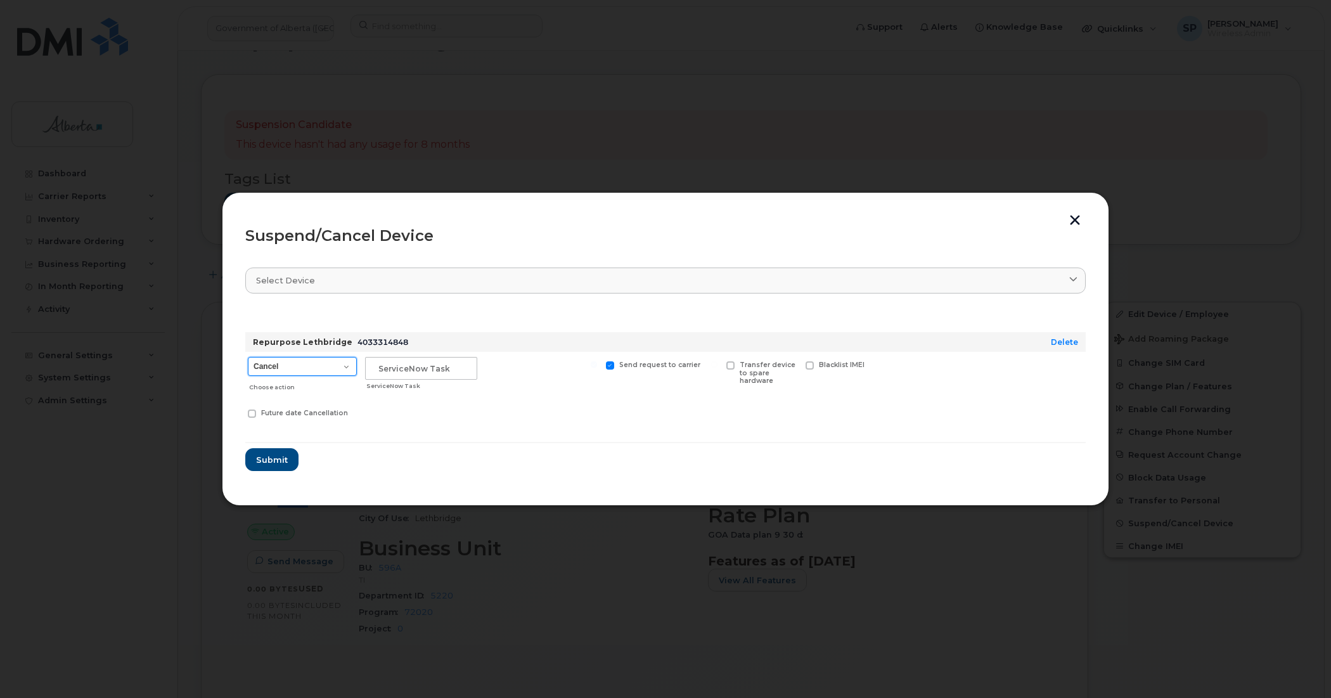
click at [298, 368] on select "Cancel Suspend - Extend Suspension Suspend - Reduced Rate Suspend - Lost Device…" at bounding box center [302, 366] width 109 height 19
select select "[object Object]"
click at [248, 357] on select "Cancel Suspend - Extend Suspension Suspend - Reduced Rate Suspend - Lost Device…" at bounding box center [302, 366] width 109 height 19
click at [378, 369] on input "text" at bounding box center [421, 368] width 112 height 23
paste input "SCTASK0847891"
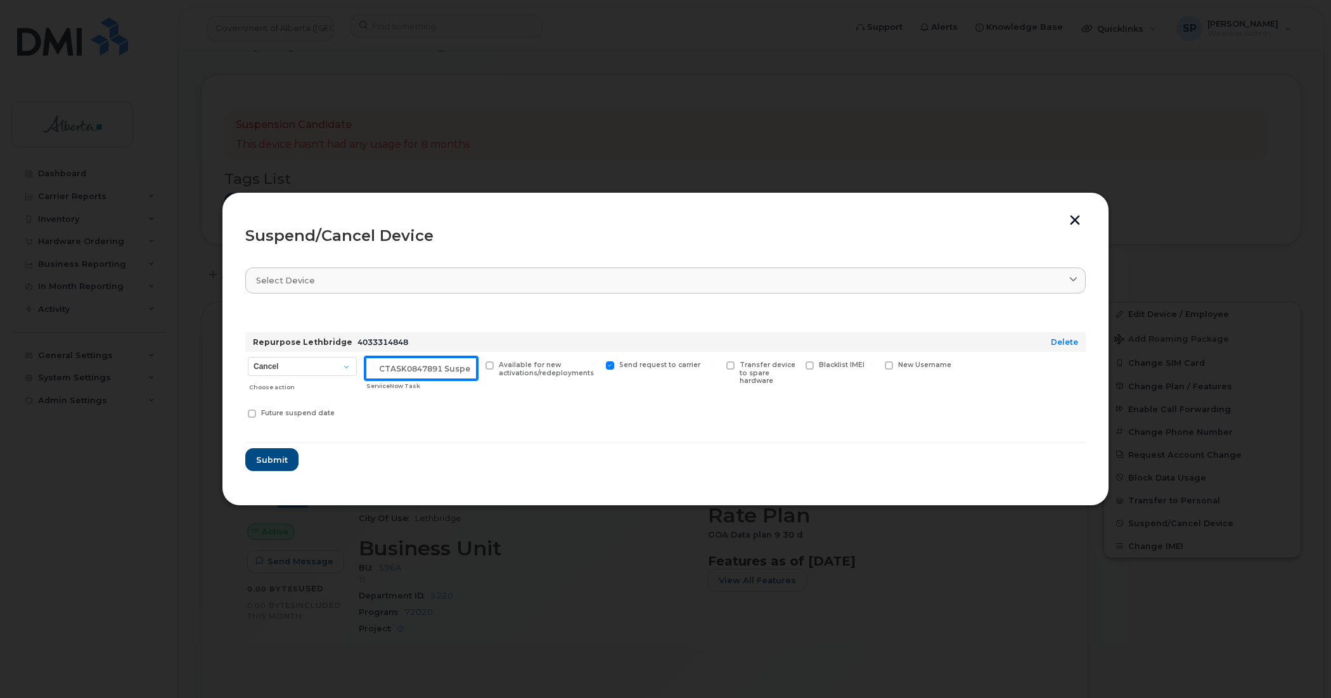
scroll to position [0, 11]
type input "SCTASK0847891 Suspend"
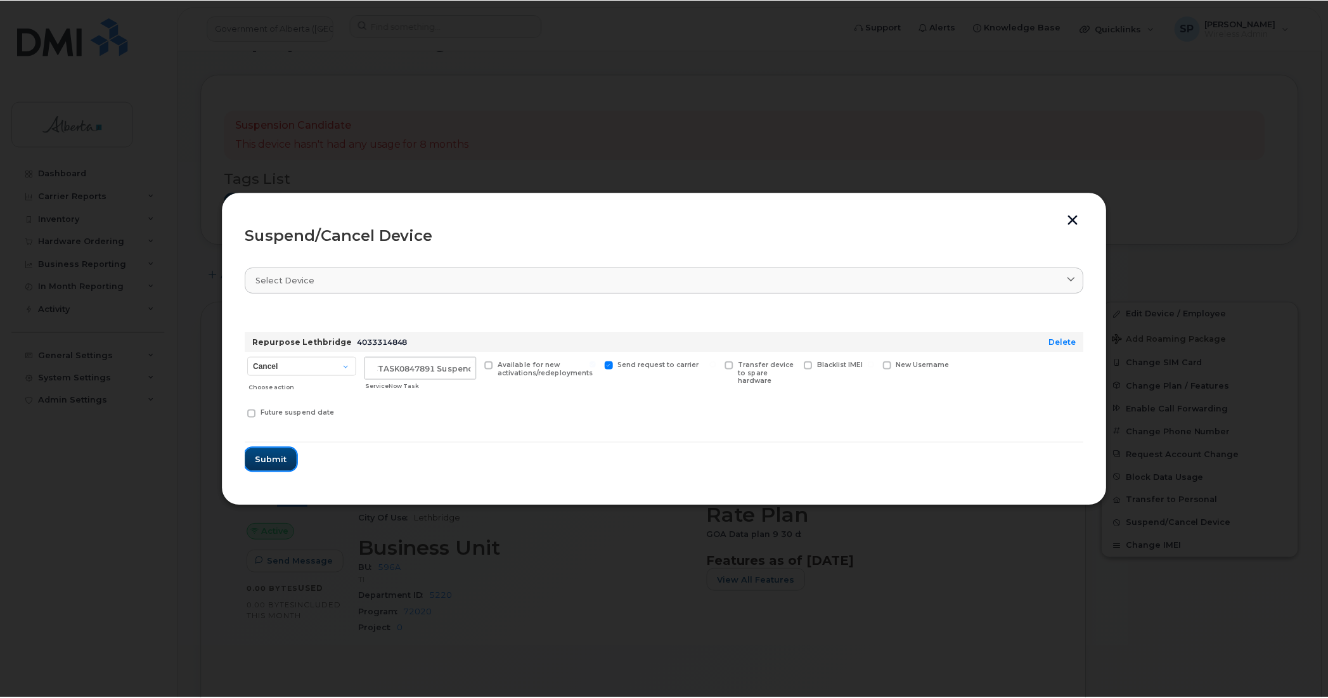
scroll to position [0, 0]
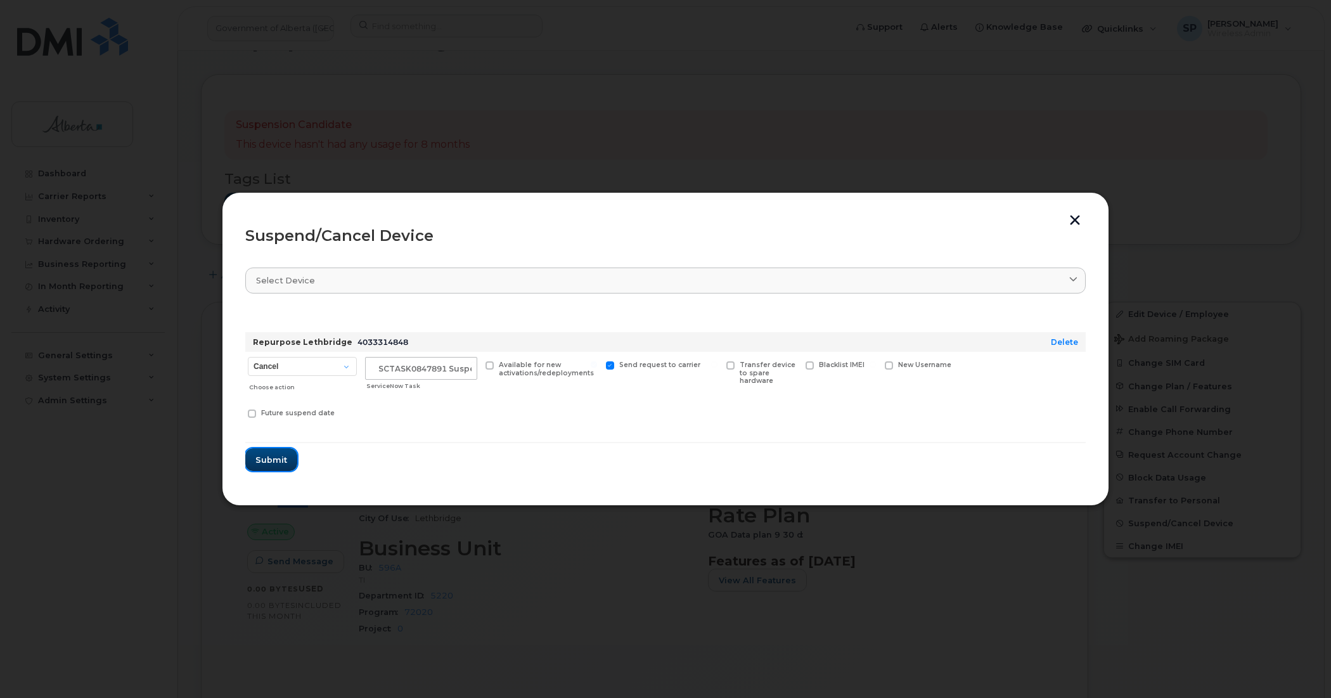
click at [265, 461] on span "Submit" at bounding box center [271, 460] width 32 height 12
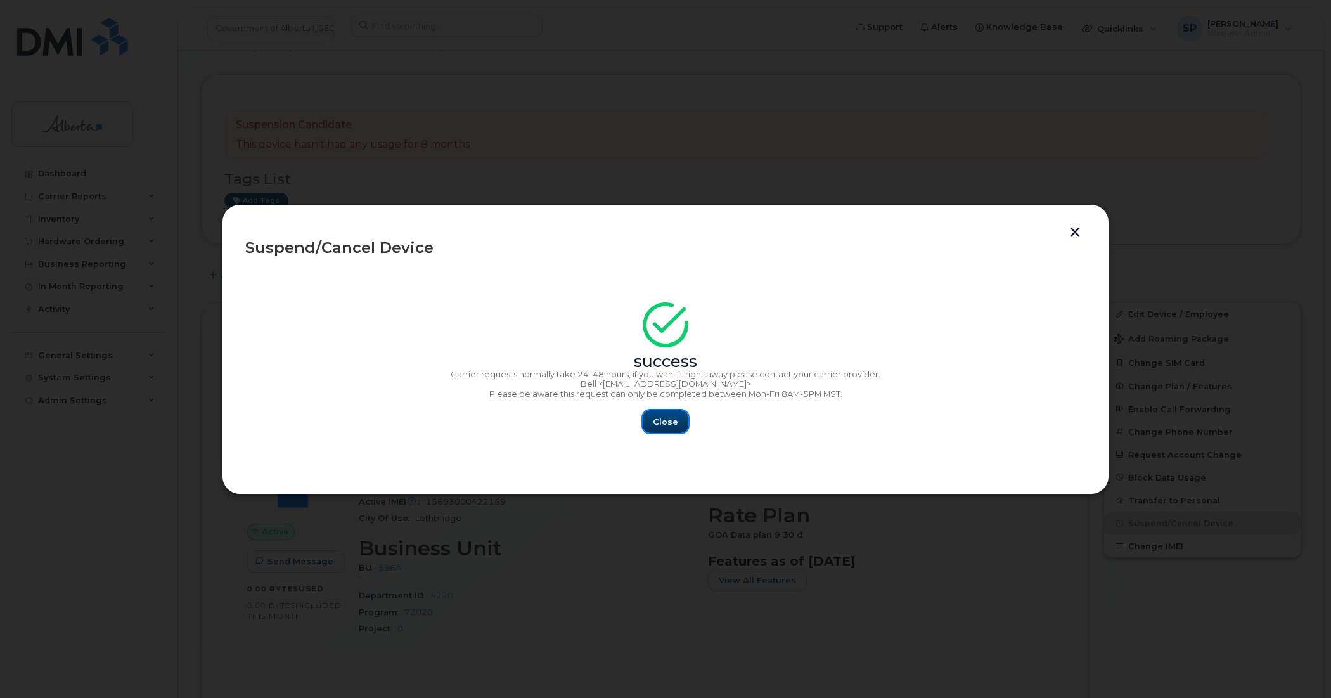
click at [662, 423] on span "Close" at bounding box center [665, 422] width 25 height 12
